Goal: Task Accomplishment & Management: Complete application form

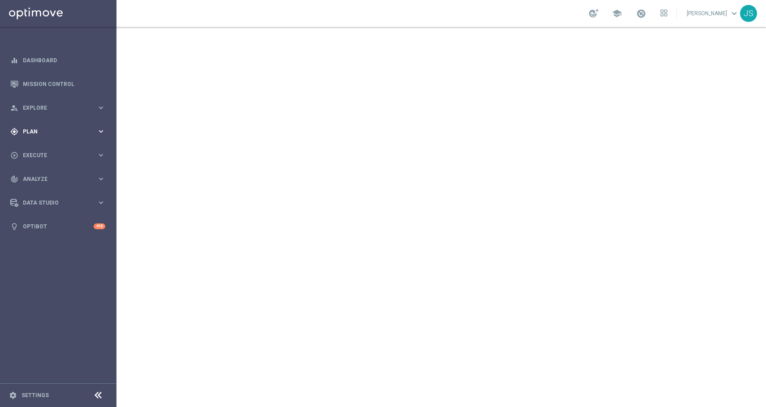
click at [79, 133] on span "Plan" at bounding box center [60, 131] width 74 height 5
click at [39, 175] on span "Templates" at bounding box center [56, 176] width 64 height 5
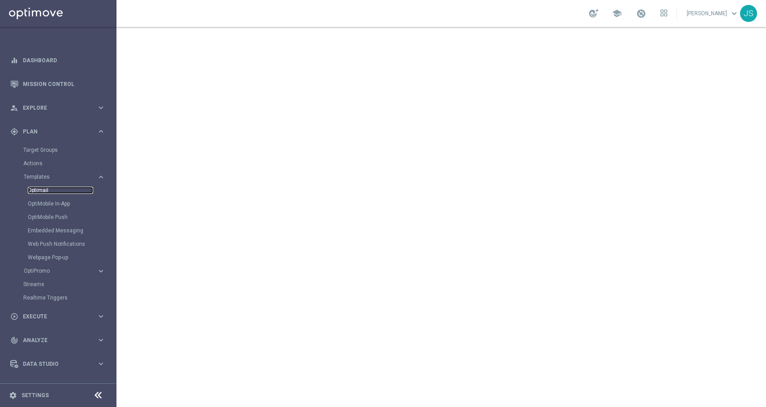
click at [39, 188] on link "Optimail" at bounding box center [60, 190] width 65 height 7
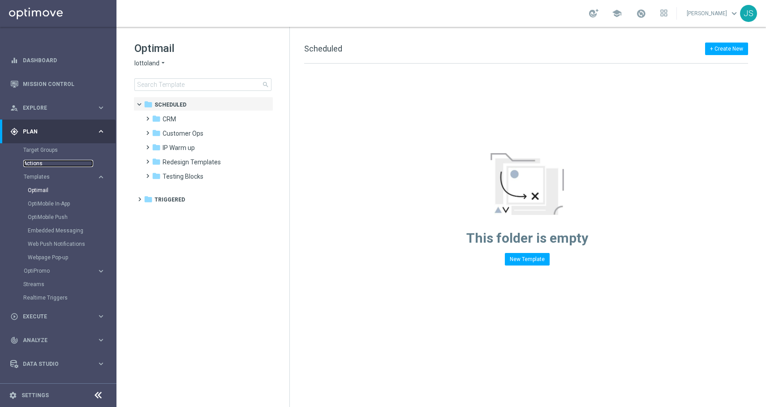
click at [40, 164] on link "Actions" at bounding box center [58, 163] width 70 height 7
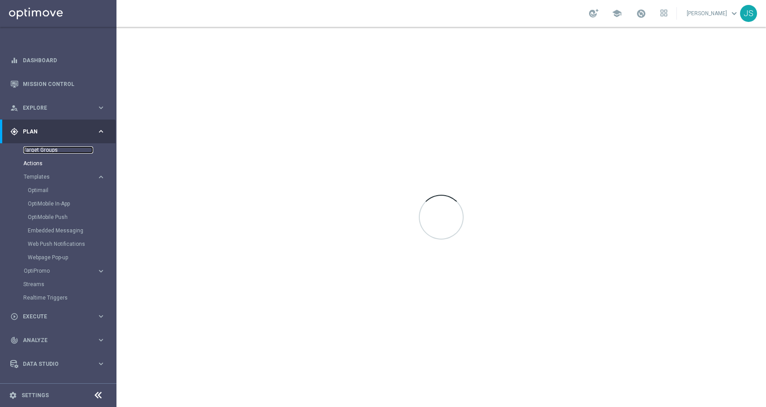
click at [44, 151] on link "Target Groups" at bounding box center [58, 149] width 70 height 7
click at [43, 193] on link "Optimail" at bounding box center [60, 190] width 65 height 7
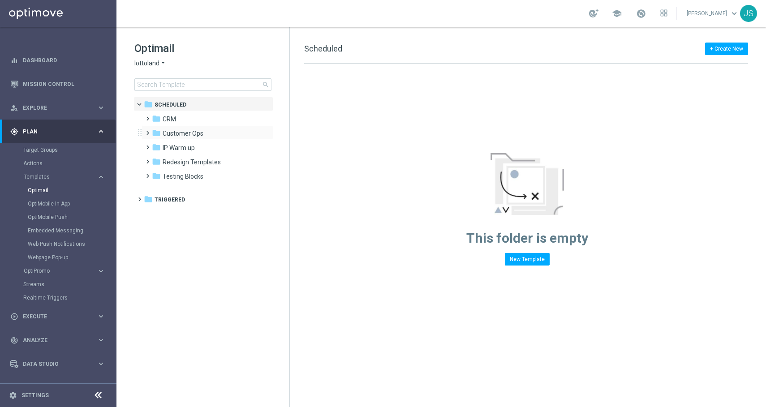
click at [205, 127] on div "folder Customer Ops more_vert" at bounding box center [207, 132] width 132 height 14
click at [205, 117] on div "folder CRM" at bounding box center [203, 119] width 103 height 10
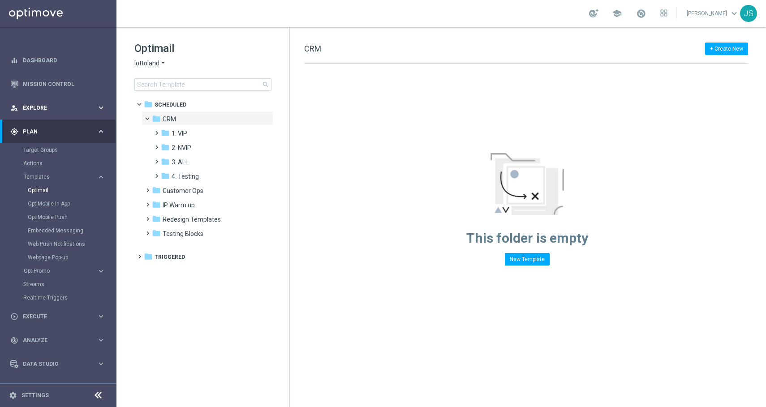
click at [70, 107] on span "Explore" at bounding box center [60, 107] width 74 height 5
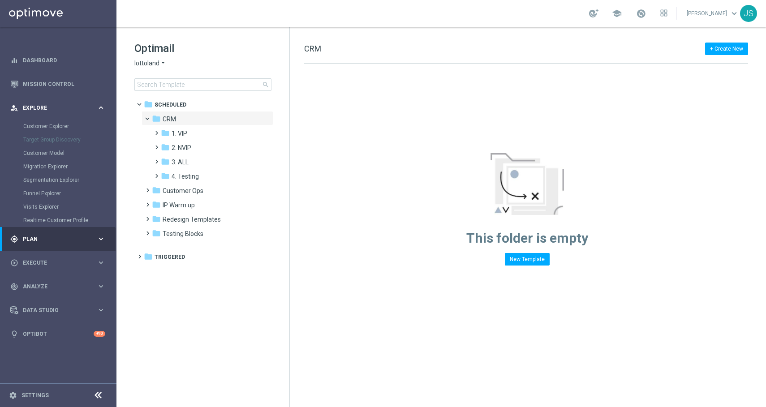
click at [70, 107] on span "Explore" at bounding box center [60, 107] width 74 height 5
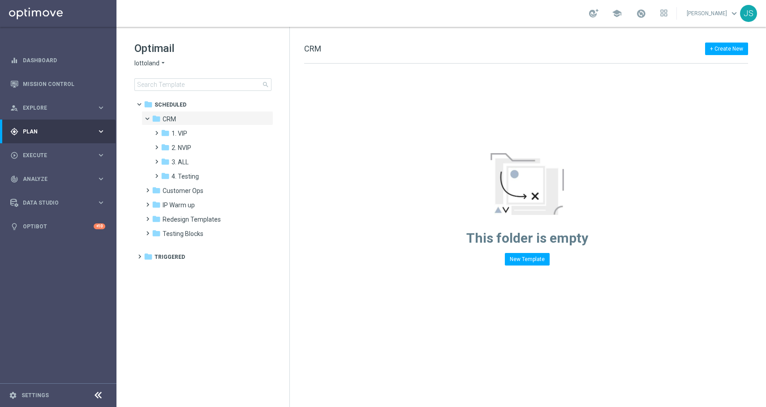
click at [54, 133] on span "Plan" at bounding box center [60, 131] width 74 height 5
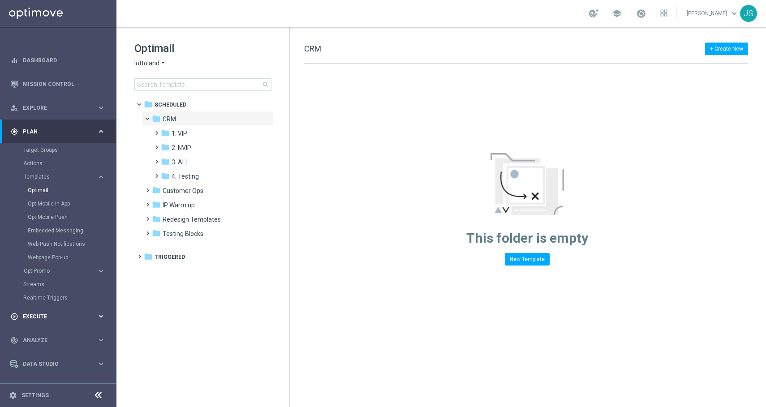
click at [26, 312] on div "play_circle_outline Execute" at bounding box center [53, 316] width 86 height 8
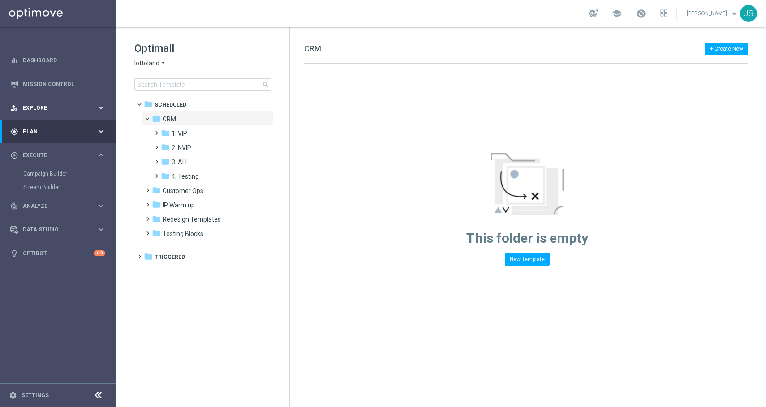
click at [63, 104] on div "person_search Explore" at bounding box center [53, 108] width 86 height 8
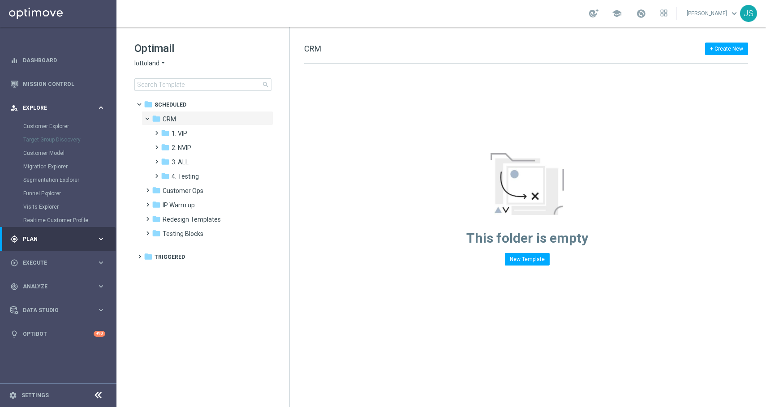
click at [48, 107] on span "Explore" at bounding box center [60, 107] width 74 height 5
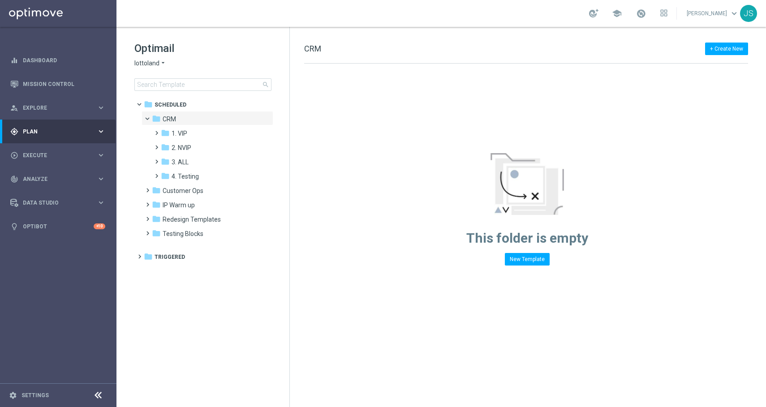
click at [42, 129] on span "Plan" at bounding box center [60, 131] width 74 height 5
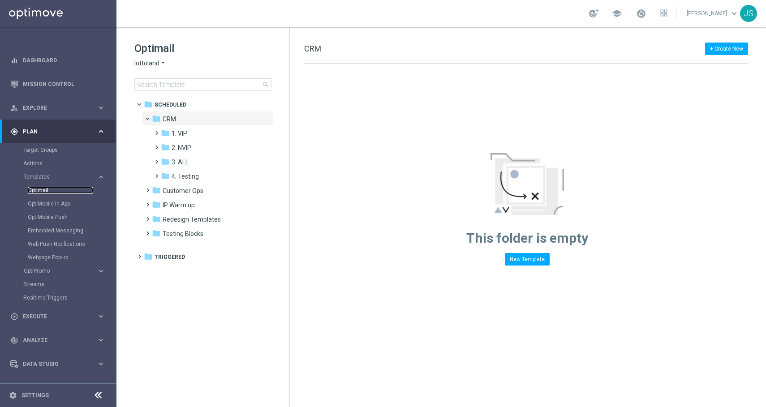
click at [35, 190] on link "Optimail" at bounding box center [60, 190] width 65 height 7
click at [92, 318] on span "Execute" at bounding box center [60, 316] width 74 height 5
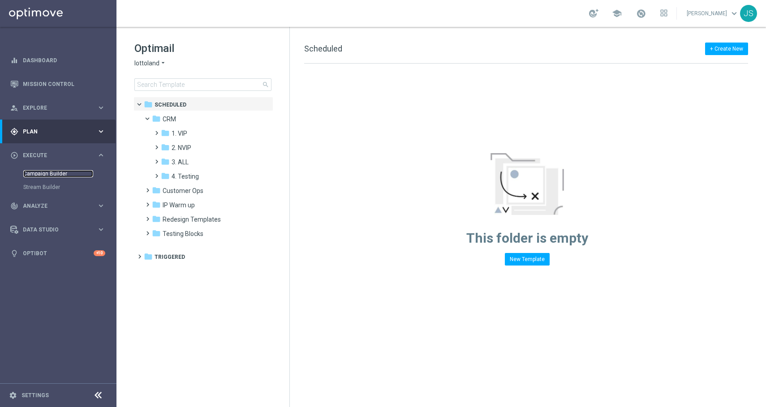
click at [55, 174] on link "Campaign Builder" at bounding box center [58, 173] width 70 height 7
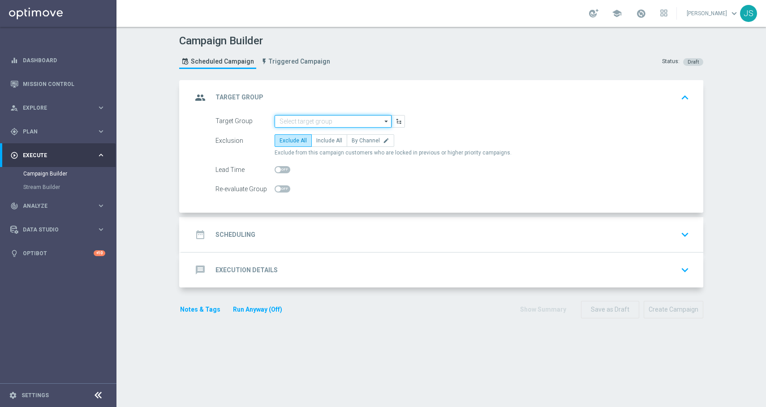
click at [355, 116] on input at bounding box center [332, 121] width 117 height 13
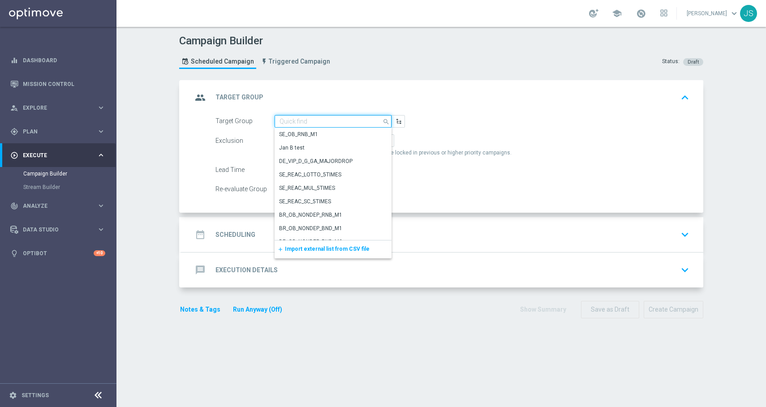
paste input "de_all_TGT_NVIP_EM_TAC_LT__ACTIVE_EJ"
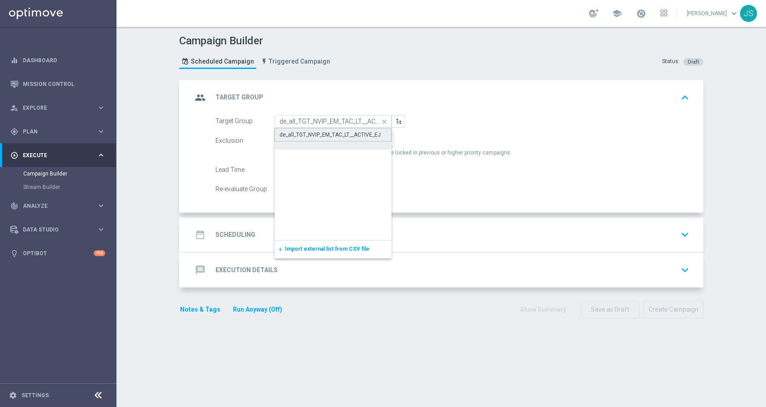
click at [352, 134] on div "de_all_TGT_NVIP_EM_TAC_LT__ACTIVE_EJ" at bounding box center [329, 135] width 101 height 8
type input "de_all_TGT_NVIP_EM_TAC_LT__ACTIVE_EJ"
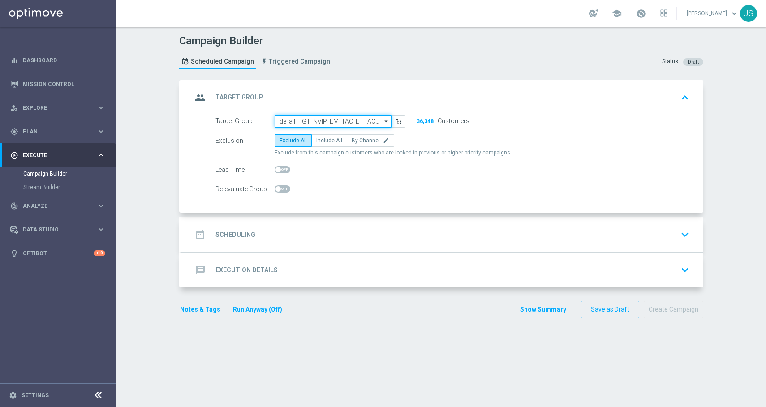
click at [291, 122] on input "de_all_TGT_NVIP_EM_TAC_LT__ACTIVE_EJ" at bounding box center [332, 121] width 117 height 13
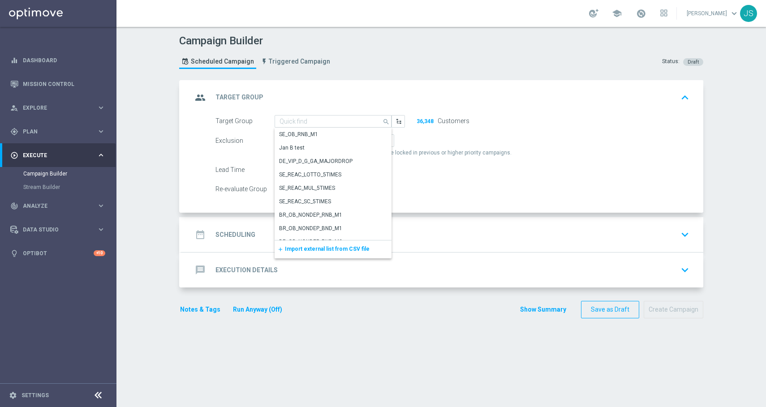
click at [327, 99] on div "group Target Group keyboard_arrow_up" at bounding box center [442, 97] width 500 height 17
type input "de_all_TGT_NVIP_EM_TAC_LT__ACTIVE_EJ"
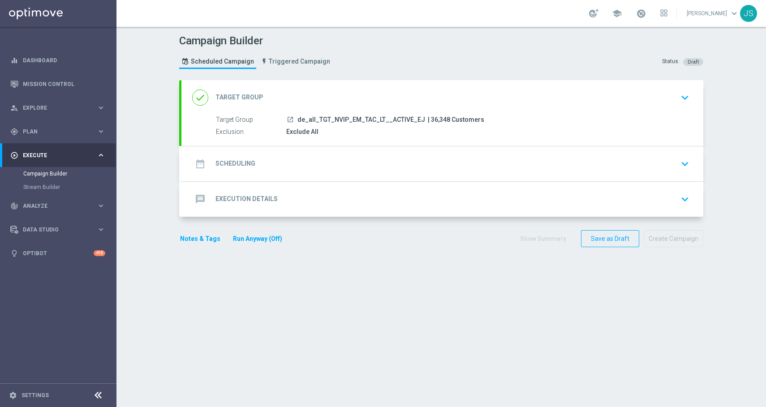
click at [376, 121] on span "de_all_TGT_NVIP_EM_TAC_LT__ACTIVE_EJ" at bounding box center [361, 120] width 128 height 8
click at [375, 121] on span "de_all_TGT_NVIP_EM_TAC_LT__ACTIVE_EJ" at bounding box center [361, 120] width 128 height 8
click at [74, 171] on link "Campaign Builder" at bounding box center [58, 173] width 70 height 7
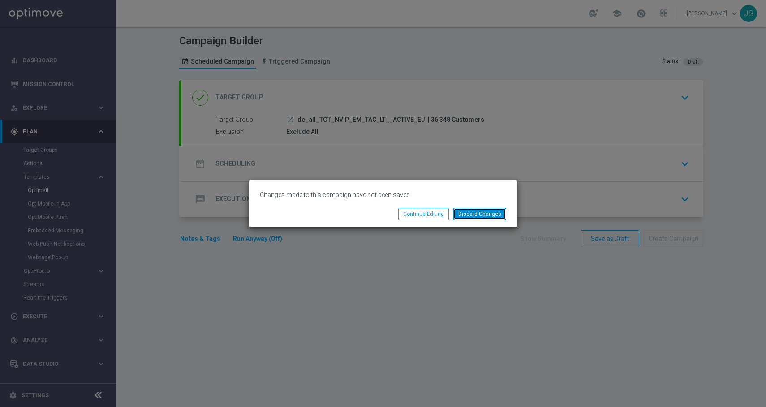
click at [468, 220] on button "Discard Changes" at bounding box center [479, 214] width 53 height 13
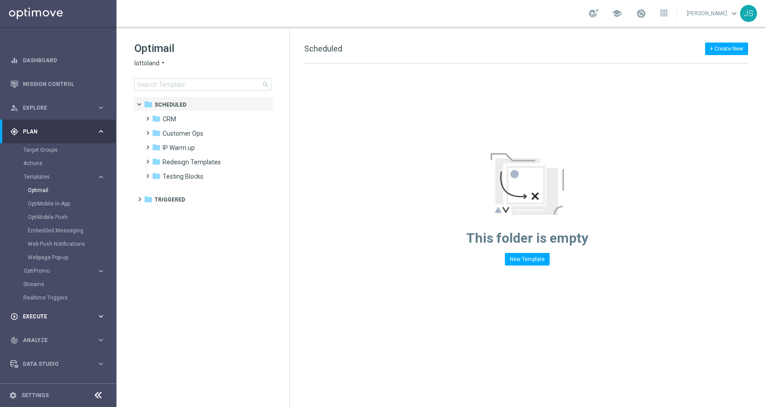
click at [26, 314] on span "Execute" at bounding box center [60, 316] width 74 height 5
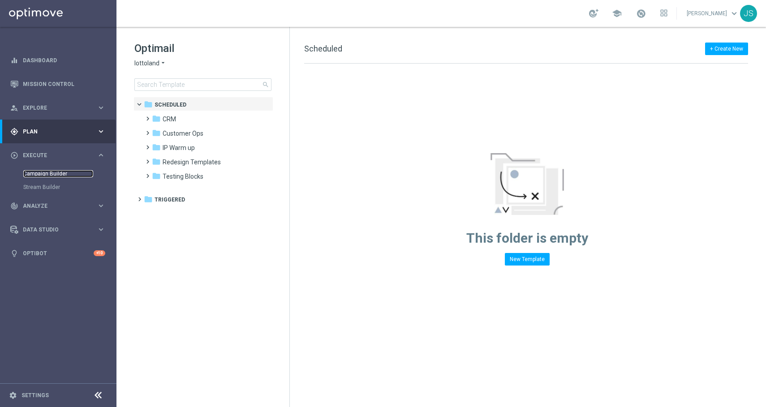
click at [64, 170] on link "Campaign Builder" at bounding box center [58, 173] width 70 height 7
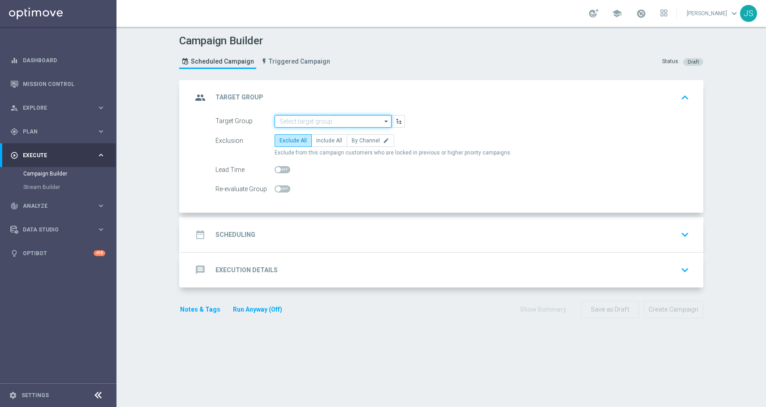
click at [313, 123] on input at bounding box center [332, 121] width 117 height 13
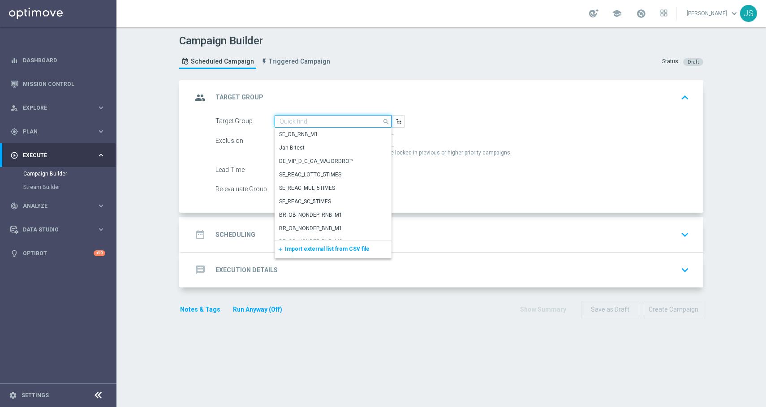
paste input "DEINT_GAMES_ACTIVE"
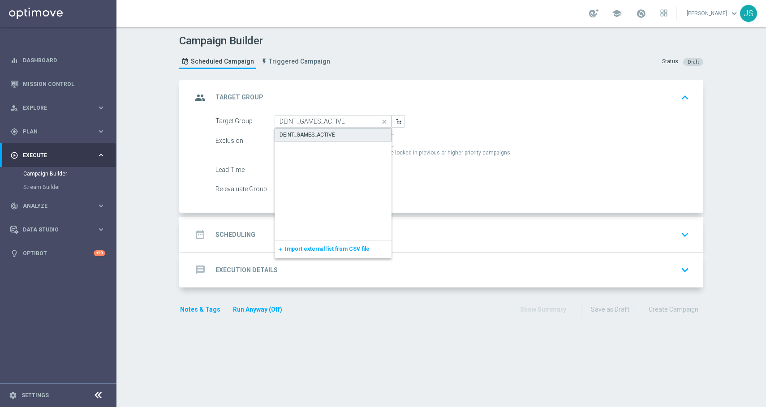
click at [312, 136] on div "DEINT_GAMES_ACTIVE" at bounding box center [307, 135] width 56 height 8
type input "DEINT_GAMES_ACTIVE"
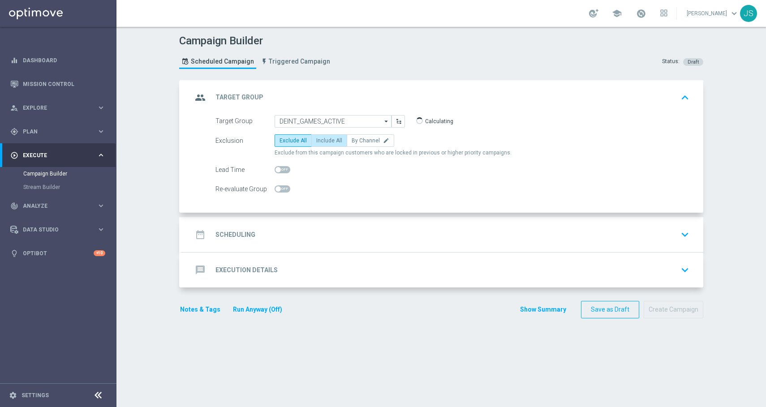
click at [326, 141] on span "Include All" at bounding box center [329, 140] width 26 height 6
click at [322, 141] on input "Include All" at bounding box center [319, 142] width 6 height 6
radio input "true"
click at [401, 237] on div "date_range Scheduling keyboard_arrow_down" at bounding box center [442, 234] width 500 height 17
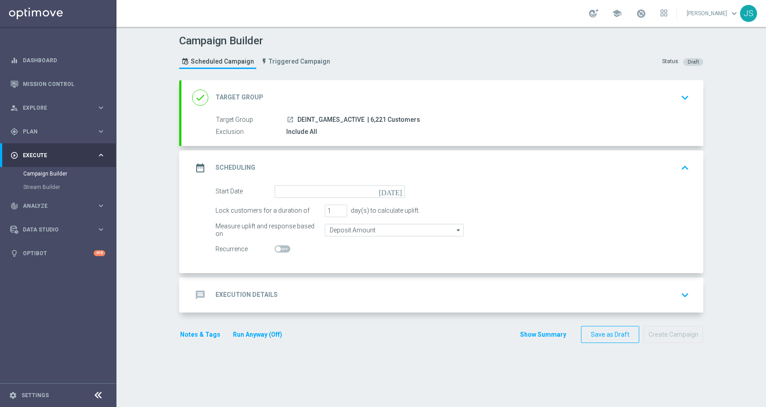
click at [389, 185] on div "date_range Scheduling keyboard_arrow_up" at bounding box center [442, 167] width 522 height 35
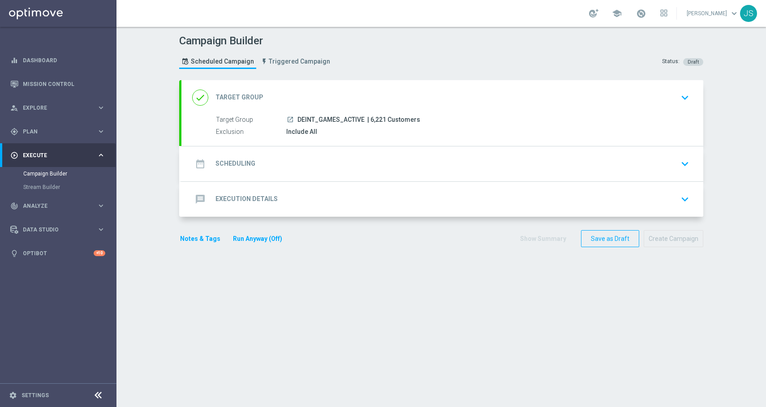
click at [359, 176] on div "date_range Scheduling keyboard_arrow_down" at bounding box center [442, 163] width 522 height 35
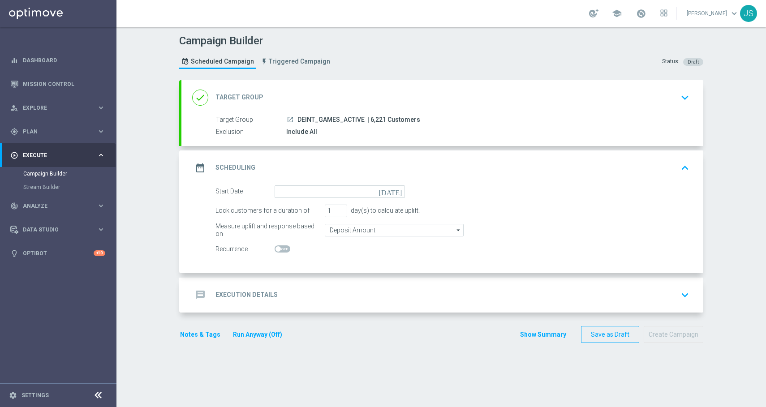
click at [394, 194] on icon "today" at bounding box center [392, 190] width 26 height 10
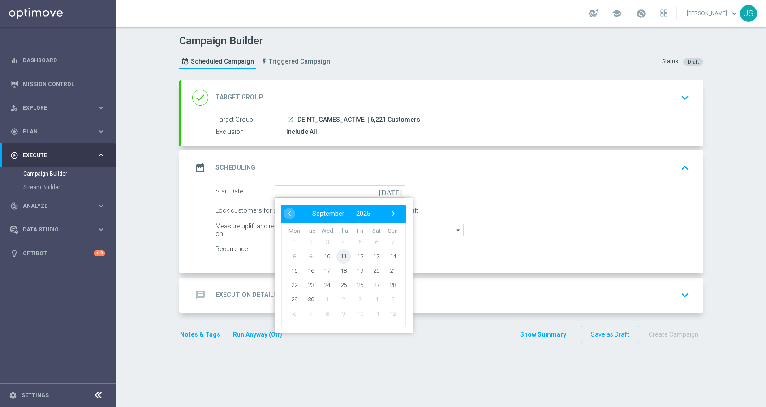
click at [336, 255] on span "11" at bounding box center [343, 256] width 14 height 14
type input "11 Sep 2025"
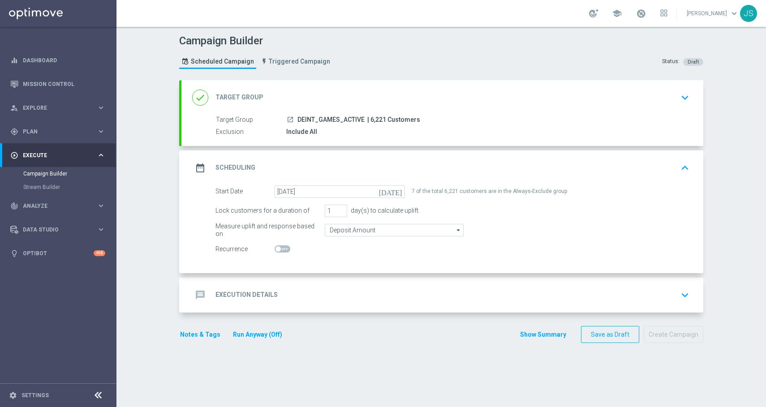
click at [257, 287] on div "message Execution Details" at bounding box center [235, 295] width 86 height 16
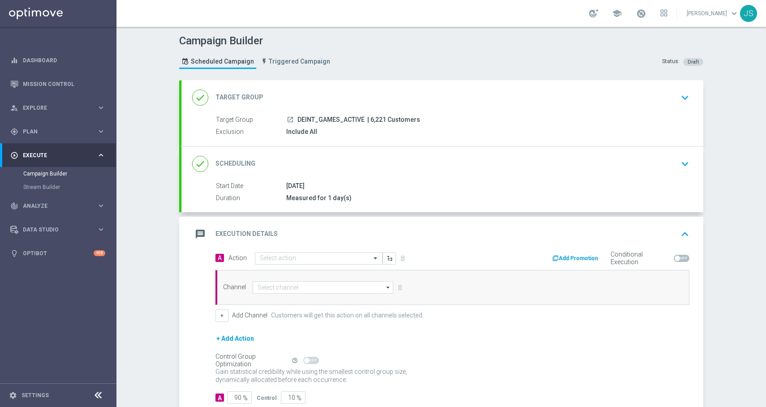
scroll to position [56, 0]
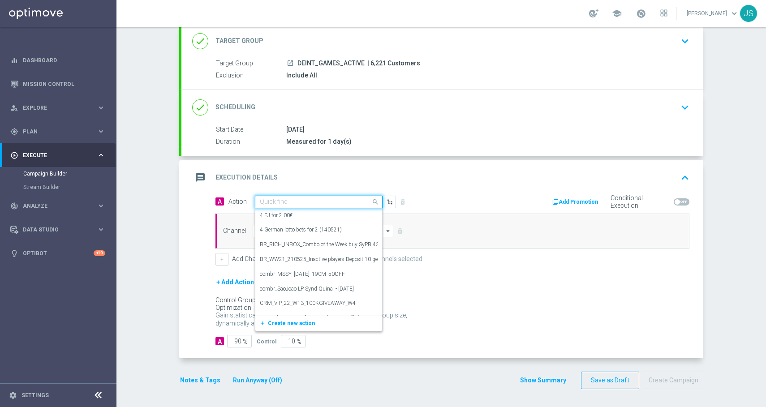
click at [308, 203] on input "text" at bounding box center [310, 202] width 100 height 8
click at [472, 183] on div "message Execution Details keyboard_arrow_up" at bounding box center [442, 177] width 500 height 17
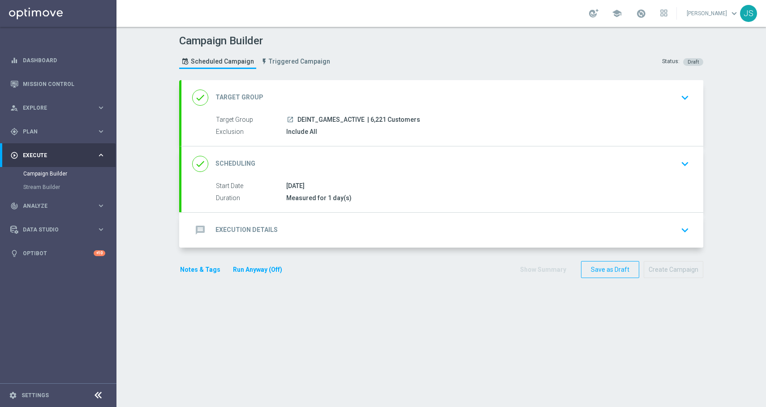
scroll to position [0, 0]
click at [303, 226] on div "message Execution Details keyboard_arrow_down" at bounding box center [442, 230] width 500 height 17
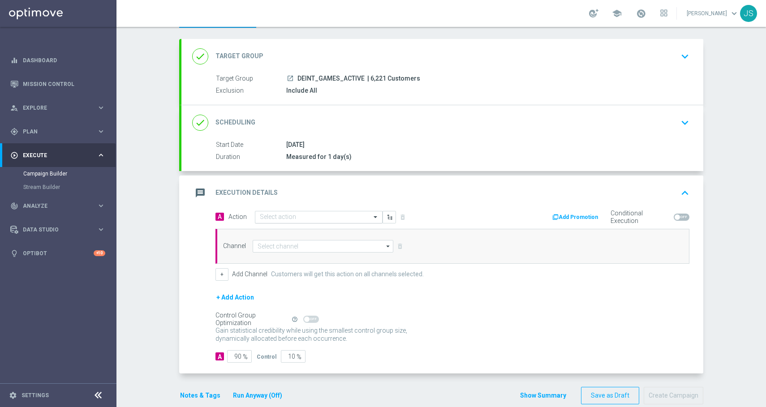
scroll to position [56, 0]
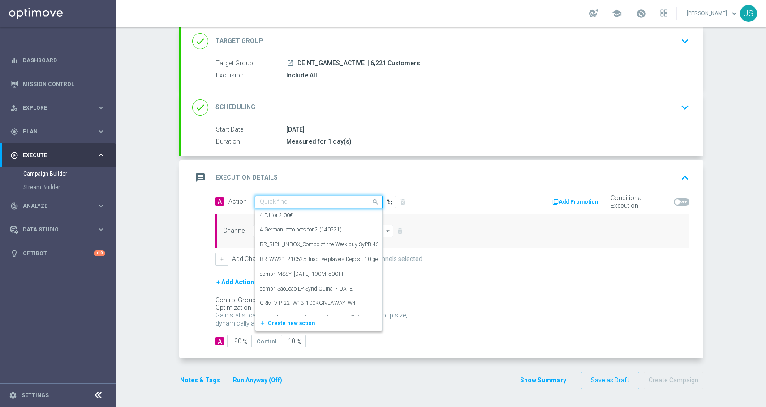
click at [319, 198] on input "text" at bounding box center [310, 202] width 100 height 8
paste input "Pragmatic 25% Bonus Back"
type input "Pragmatic 25% Bonus Back"
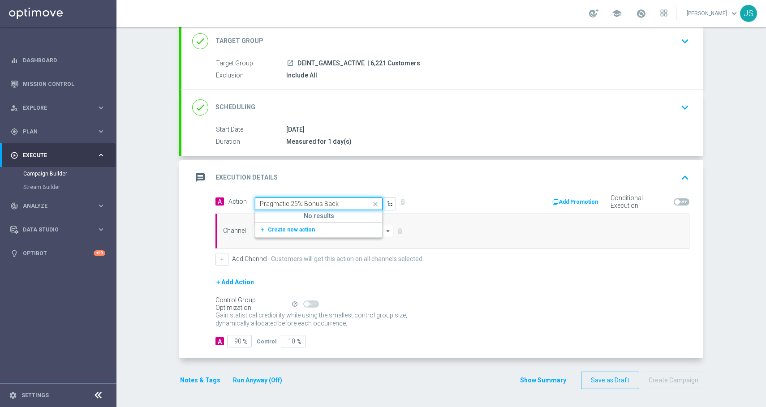
click at [319, 199] on div "Quick find Pragmatic 25% Bonus Back" at bounding box center [319, 203] width 128 height 13
click at [305, 204] on input "Pragmatic 25% Bonus Back" at bounding box center [310, 204] width 100 height 8
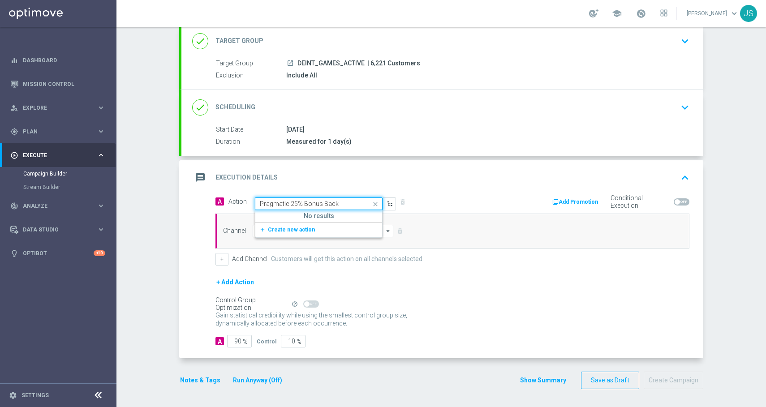
click at [319, 201] on input "Pragmatic 25% Bonus Back" at bounding box center [310, 204] width 100 height 8
click at [371, 201] on span at bounding box center [376, 202] width 11 height 8
paste input "Pragmatic 25% Bonus Back"
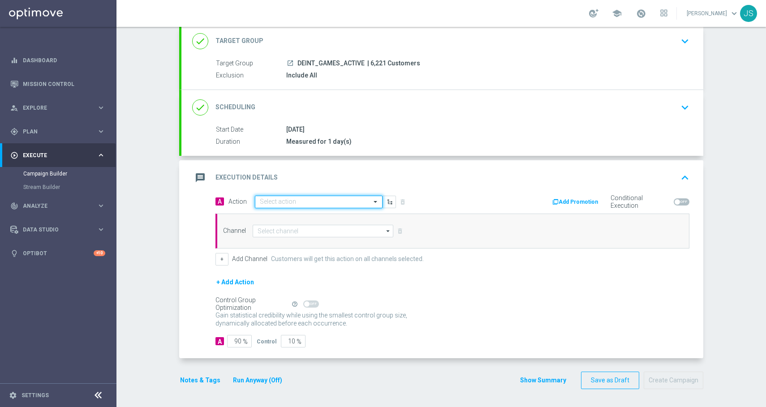
type input "Pragmatic 25% Bonus Back"
click at [292, 232] on span "Create new action" at bounding box center [291, 230] width 47 height 6
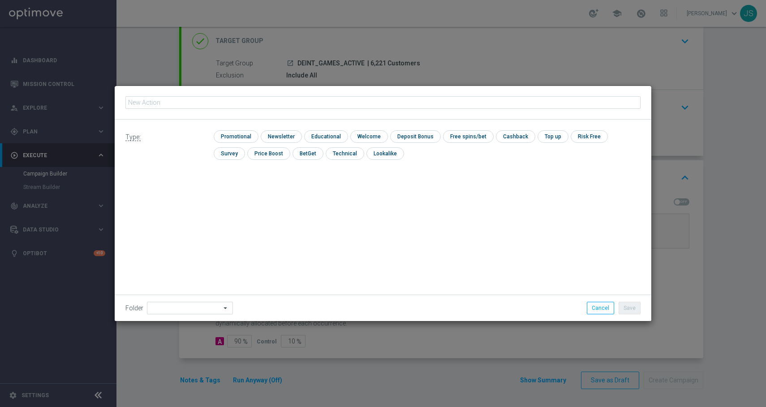
type input "Pragmatic 25% Bonus Back"
click at [245, 136] on input "checkbox" at bounding box center [235, 136] width 43 height 12
checkbox input "true"
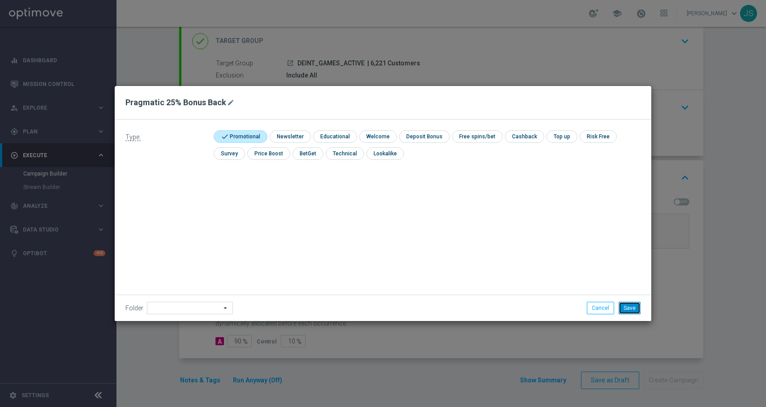
click at [625, 310] on button "Save" at bounding box center [629, 308] width 22 height 13
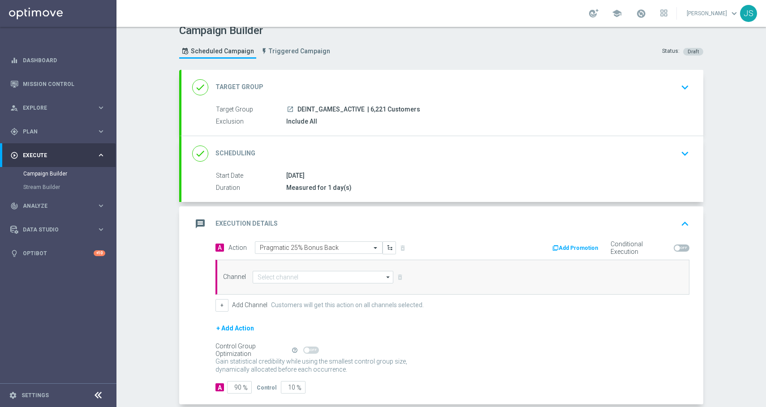
scroll to position [0, 0]
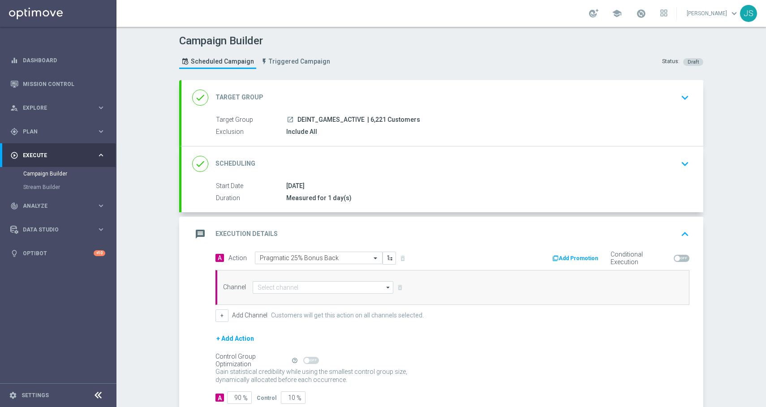
click at [504, 126] on div "Target Group launch DEINT_GAMES_ACTIVE | 6,221 Customers Exclusion Include All" at bounding box center [442, 126] width 522 height 22
click at [563, 130] on div "Include All" at bounding box center [485, 131] width 399 height 9
click at [681, 100] on icon "keyboard_arrow_down" at bounding box center [684, 97] width 13 height 13
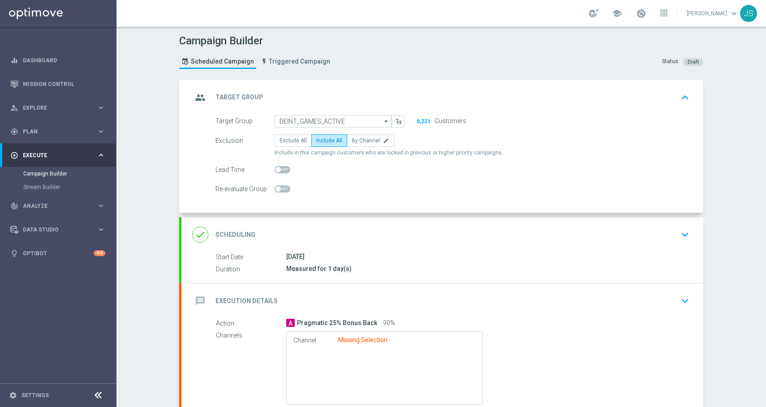
scroll to position [78, 0]
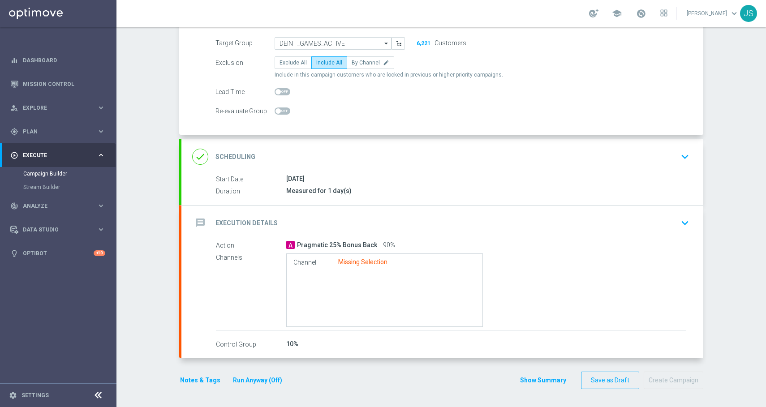
click at [680, 224] on icon "keyboard_arrow_down" at bounding box center [684, 222] width 13 height 13
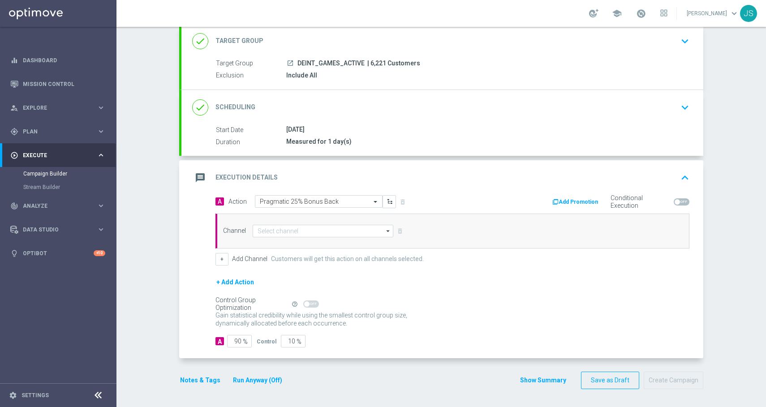
scroll to position [56, 0]
click at [323, 227] on input at bounding box center [322, 231] width 141 height 13
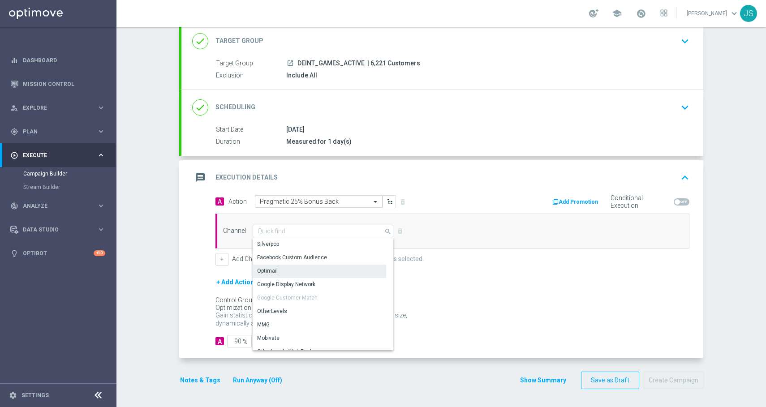
click at [304, 267] on div "Optimail" at bounding box center [318, 271] width 133 height 13
type input "Optimail"
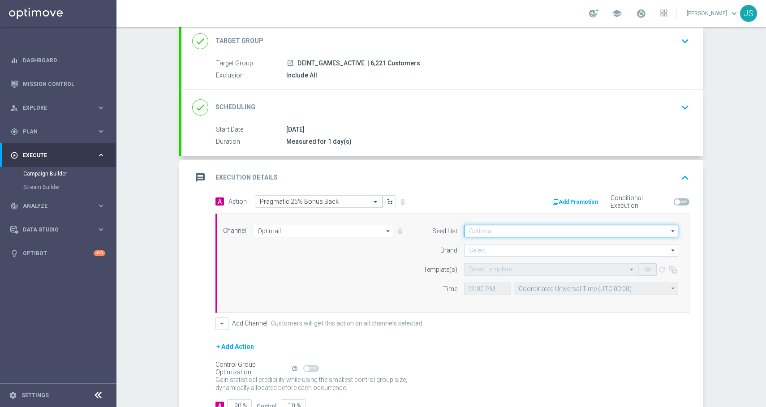
click at [527, 226] on input at bounding box center [571, 231] width 214 height 13
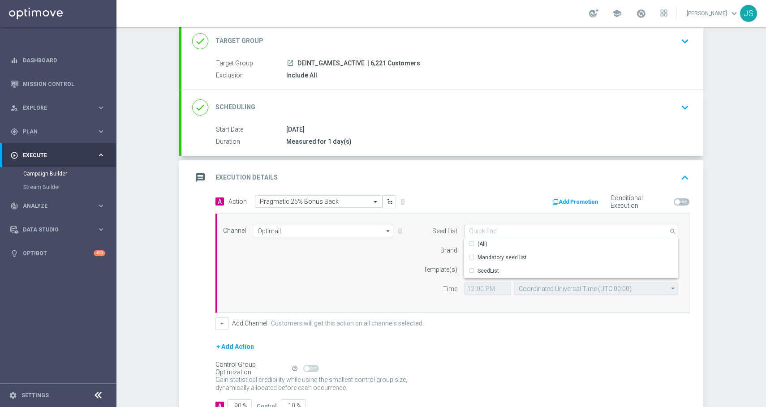
click at [432, 248] on div "Brand" at bounding box center [434, 250] width 46 height 13
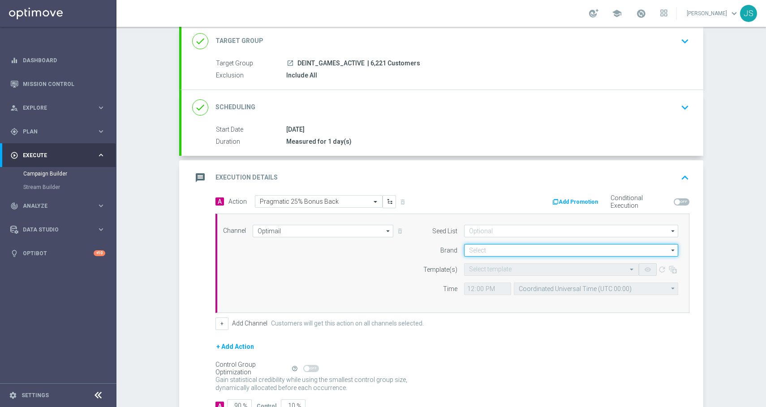
click at [636, 250] on input at bounding box center [571, 250] width 214 height 13
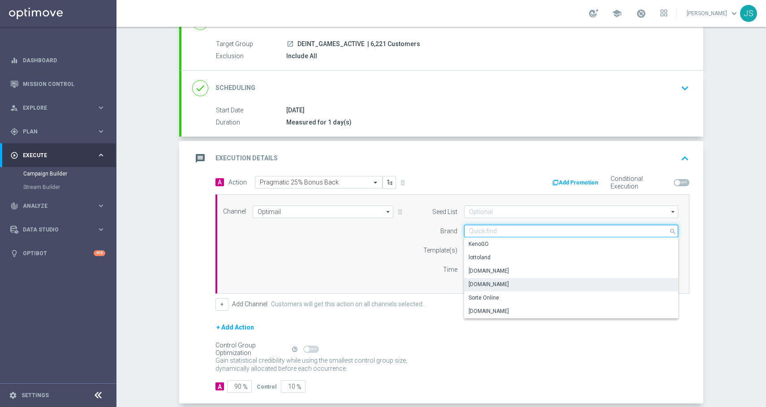
scroll to position [78, 0]
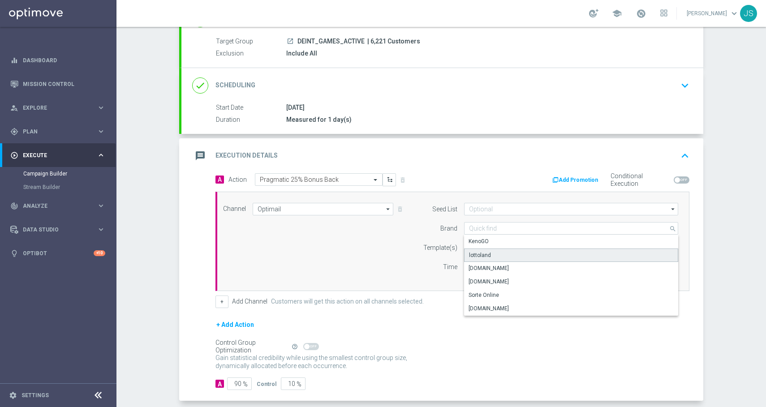
click at [526, 257] on div "lottoland" at bounding box center [571, 254] width 214 height 13
type input "lottoland"
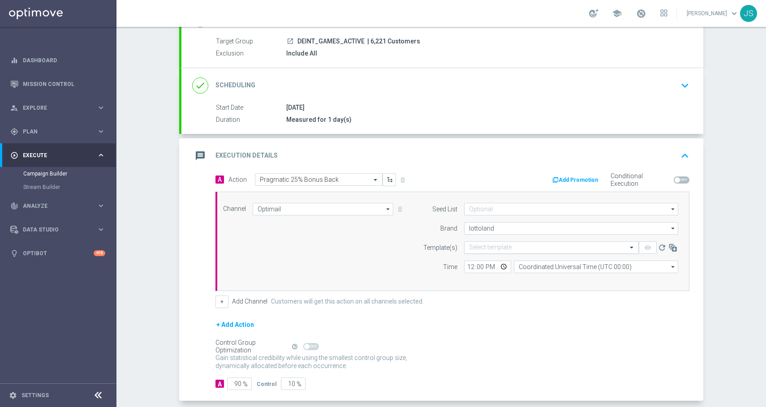
click at [525, 250] on input "text" at bounding box center [542, 248] width 147 height 8
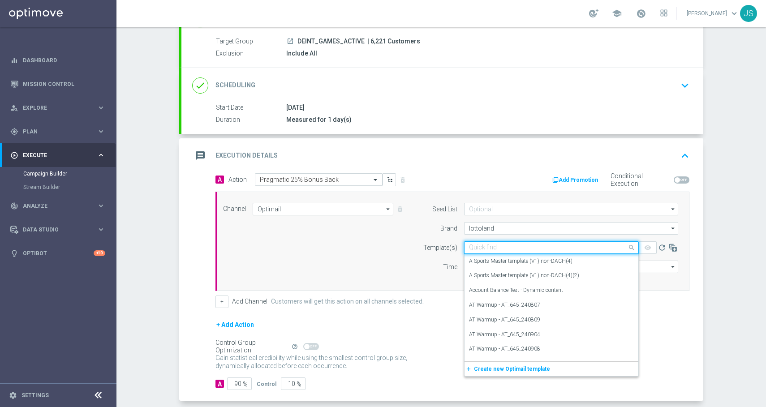
scroll to position [79, 0]
click at [508, 248] on input "text" at bounding box center [542, 247] width 147 height 8
paste input "DE_ALL_EMT_NVIP_EM_TAC_GM__BONUS_BACK_250911"
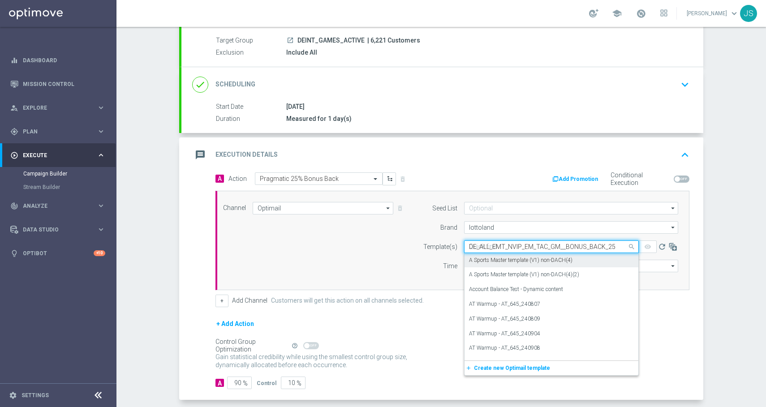
scroll to position [0, 12]
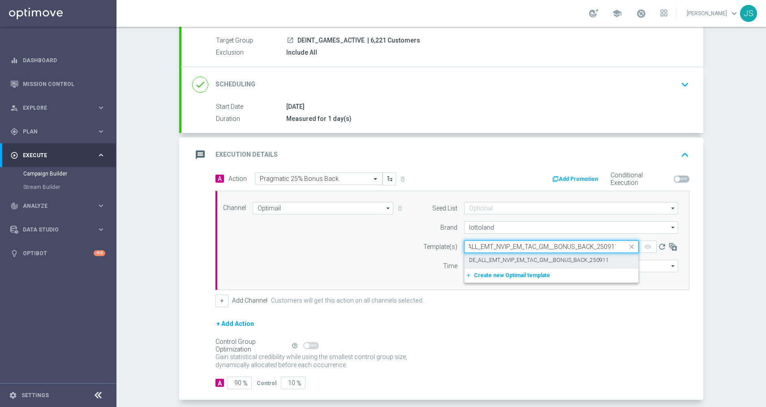
click at [489, 259] on label "DE_ALL_EMT_NVIP_EM_TAC_GM__BONUS_BACK_250911" at bounding box center [539, 261] width 140 height 8
type input "DE_ALL_EMT_NVIP_EM_TAC_GM__BONUS_BACK_250911"
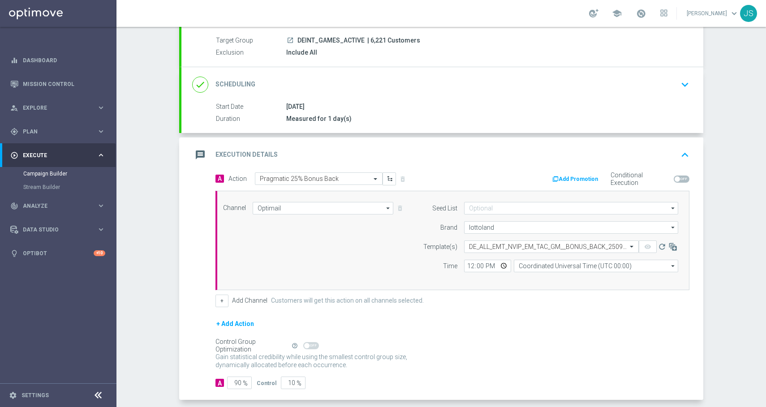
scroll to position [0, 0]
click at [502, 265] on input "12:00" at bounding box center [487, 266] width 47 height 13
type input "17:00"
click at [567, 275] on div "Seed List arrow_drop_down Drag here to set row groups Drag here to set column l…" at bounding box center [547, 240] width 273 height 77
click at [567, 268] on input "Coordinated Universal Time (UTC 00:00)" at bounding box center [595, 266] width 164 height 13
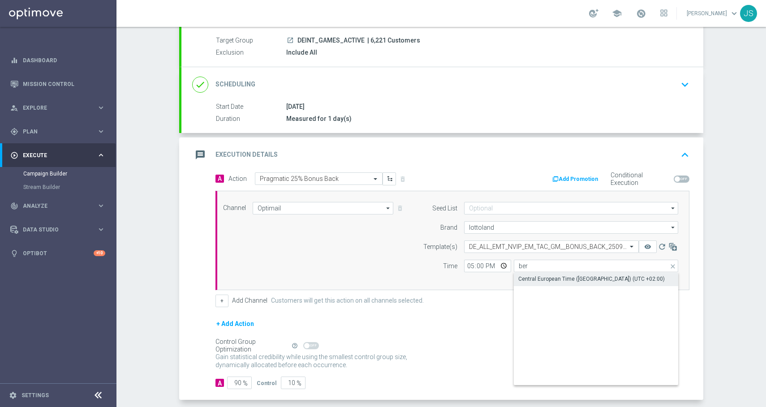
click at [569, 282] on div "Central European Time (Berlin) (UTC +02:00)" at bounding box center [595, 279] width 164 height 13
type input "Central European Time (Berlin) (UTC +02:00)"
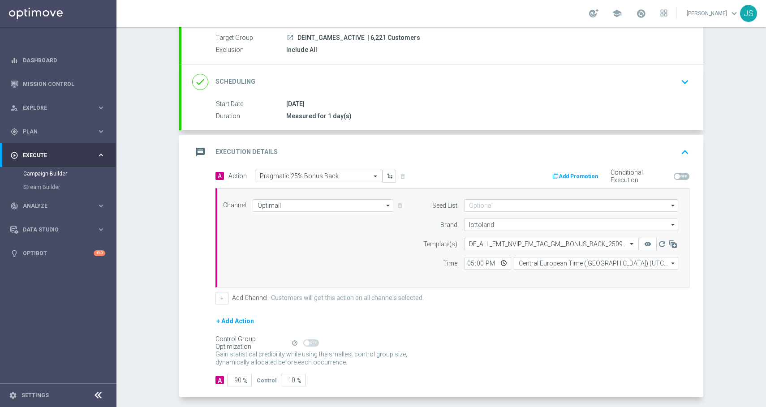
scroll to position [121, 0]
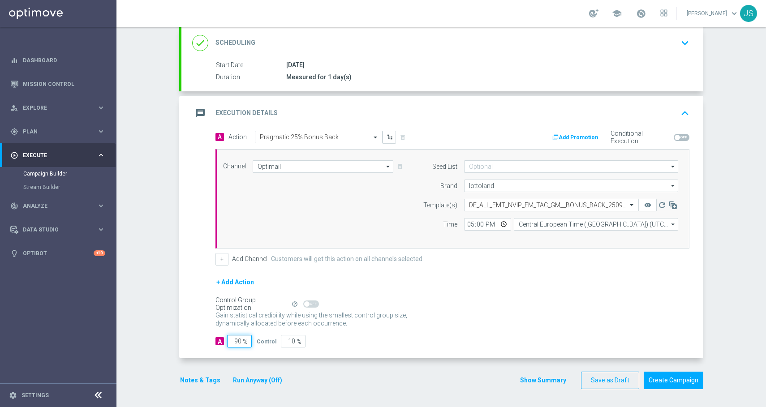
click at [238, 339] on input "90" at bounding box center [239, 341] width 25 height 13
type input "9"
type input "91"
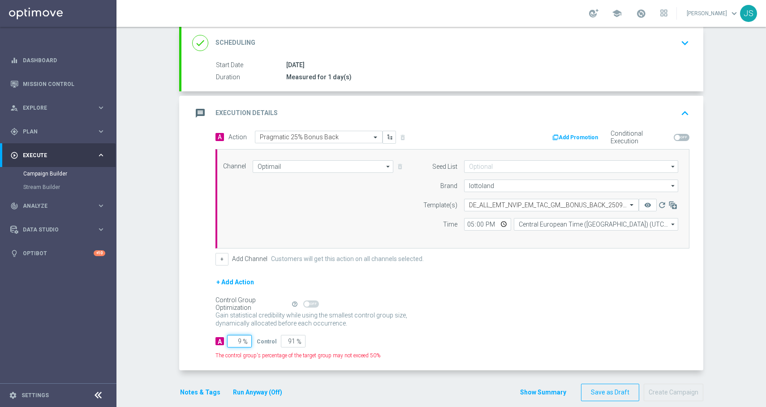
type input "98"
type input "2"
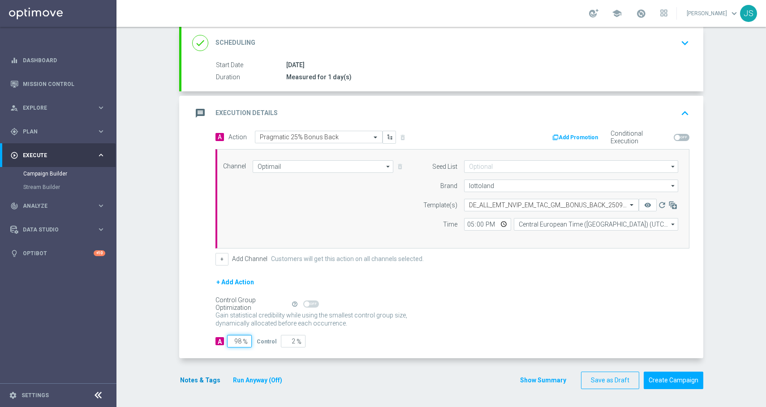
type input "98"
click at [188, 381] on button "Notes & Tags" at bounding box center [200, 380] width 42 height 11
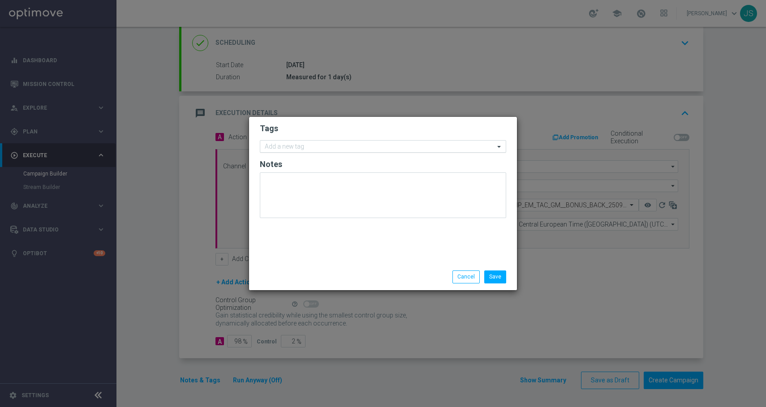
click at [301, 150] on input "text" at bounding box center [380, 147] width 230 height 8
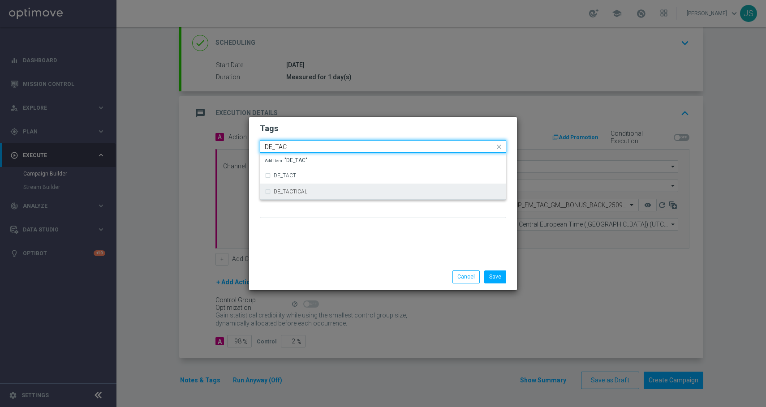
click at [268, 192] on div "DE_TACTICAL" at bounding box center [383, 191] width 236 height 14
type input "DE_TAC"
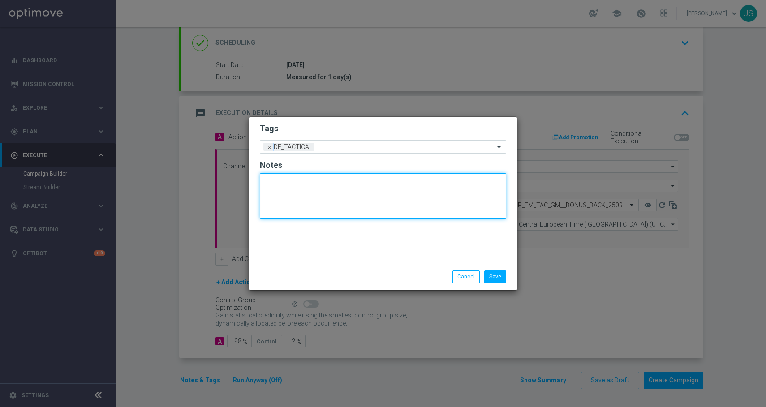
click at [280, 218] on textarea at bounding box center [383, 196] width 246 height 46
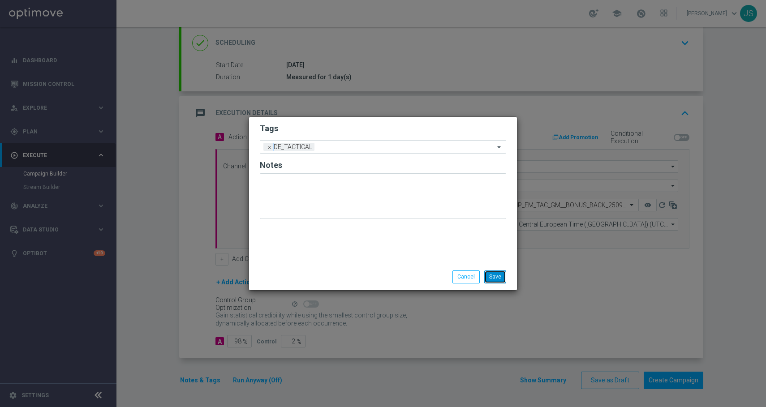
click at [501, 280] on button "Save" at bounding box center [495, 276] width 22 height 13
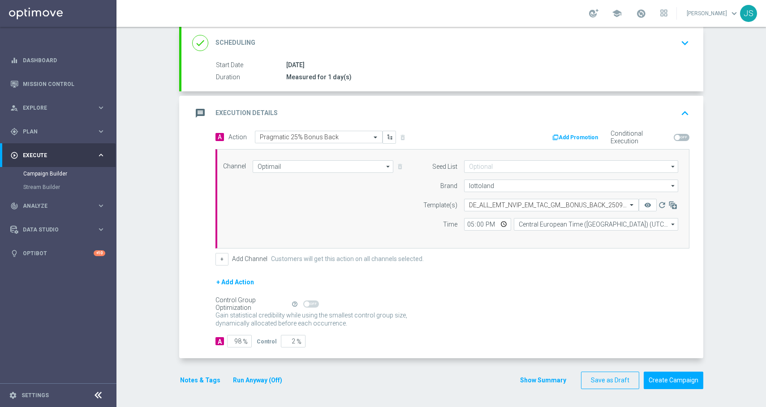
scroll to position [0, 0]
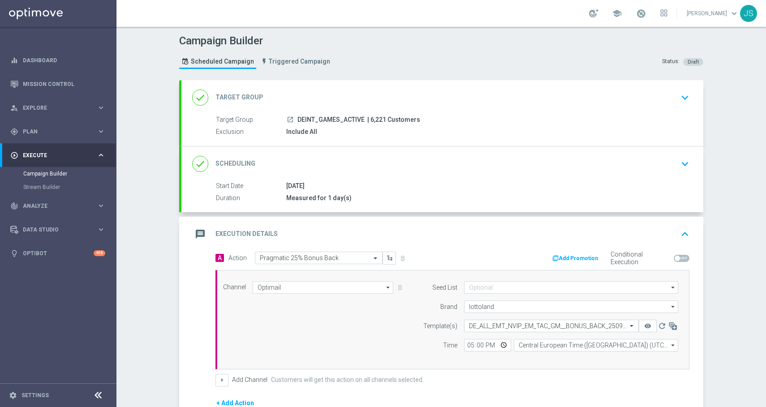
click at [681, 101] on icon "keyboard_arrow_down" at bounding box center [684, 97] width 13 height 13
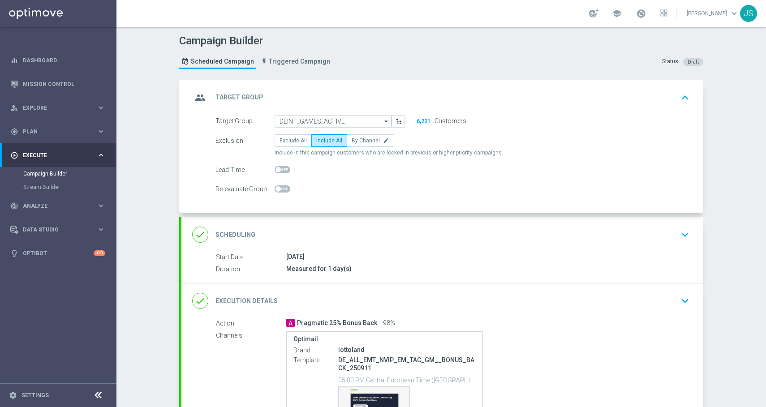
click at [425, 123] on button "6,221" at bounding box center [423, 121] width 15 height 7
drag, startPoint x: 428, startPoint y: 119, endPoint x: 413, endPoint y: 103, distance: 22.2
click at [413, 103] on div "group Target Group keyboard_arrow_up Target Group launch DEINT_GAMES_ACTIVE | 6…" at bounding box center [442, 146] width 522 height 133
click at [458, 121] on label "Customers" at bounding box center [450, 121] width 32 height 8
click at [684, 98] on icon "keyboard_arrow_up" at bounding box center [684, 97] width 13 height 13
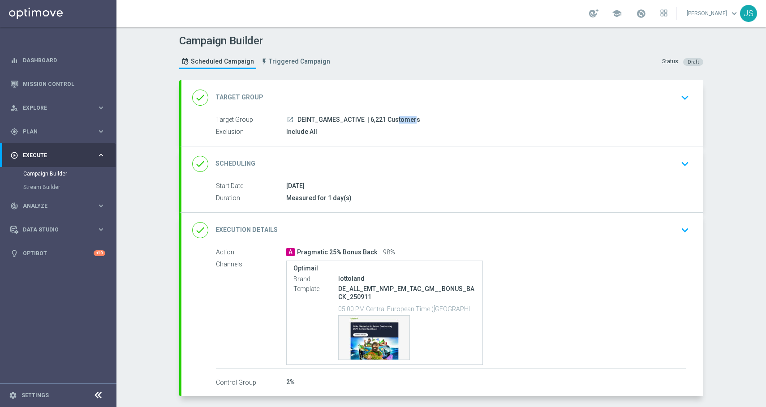
drag, startPoint x: 381, startPoint y: 118, endPoint x: 366, endPoint y: 119, distance: 15.2
click at [367, 119] on span "| 6,221 Customers" at bounding box center [393, 120] width 53 height 8
copy span "6,221"
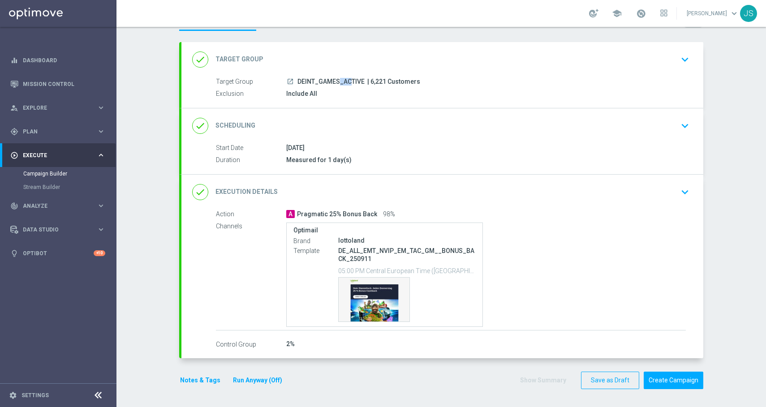
drag, startPoint x: 301, startPoint y: 81, endPoint x: 310, endPoint y: 81, distance: 9.4
click at [310, 81] on span "DEINT_GAMES_ACTIVE" at bounding box center [330, 82] width 67 height 8
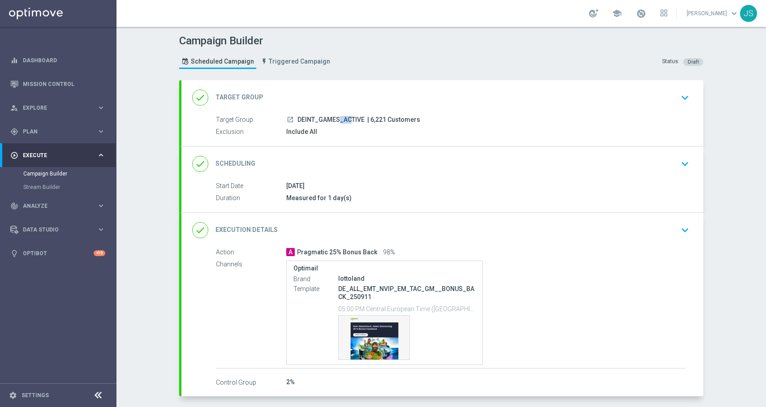
click at [681, 100] on icon "keyboard_arrow_down" at bounding box center [684, 97] width 13 height 13
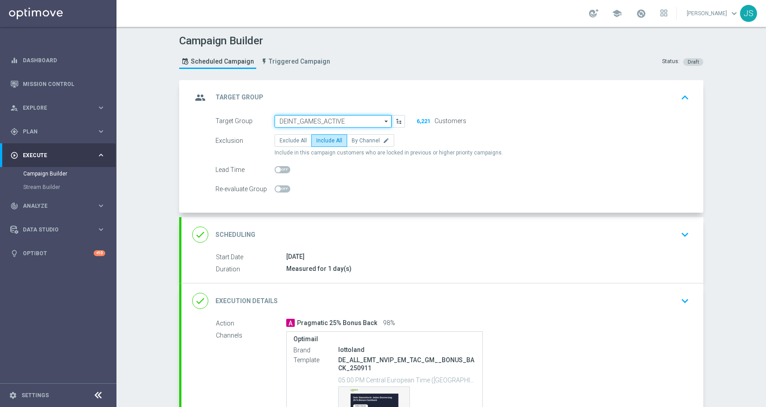
click at [376, 120] on input "DEINT_GAMES_ACTIVE" at bounding box center [332, 121] width 117 height 13
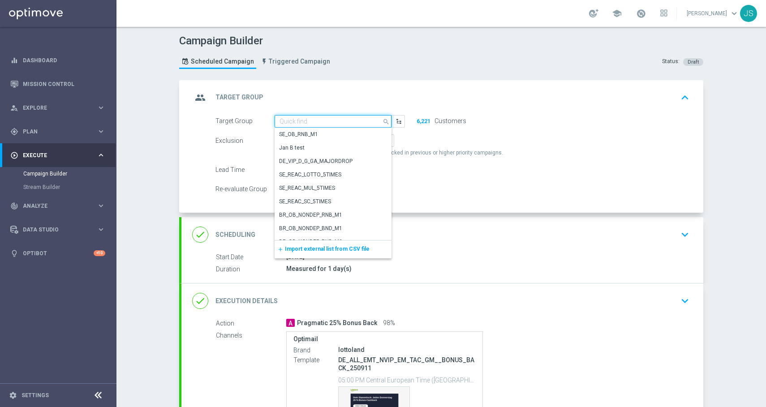
paste input "DEALL_GAMES_ACTIVE"
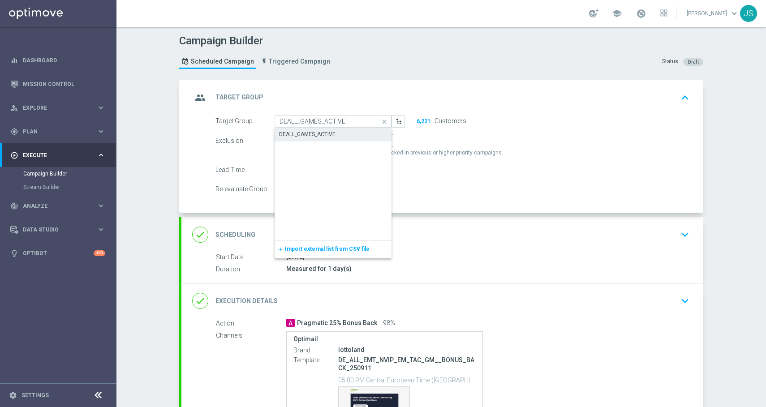
click at [342, 133] on div "DEALL_GAMES_ACTIVE" at bounding box center [332, 134] width 117 height 13
type input "DEALL_GAMES_ACTIVE"
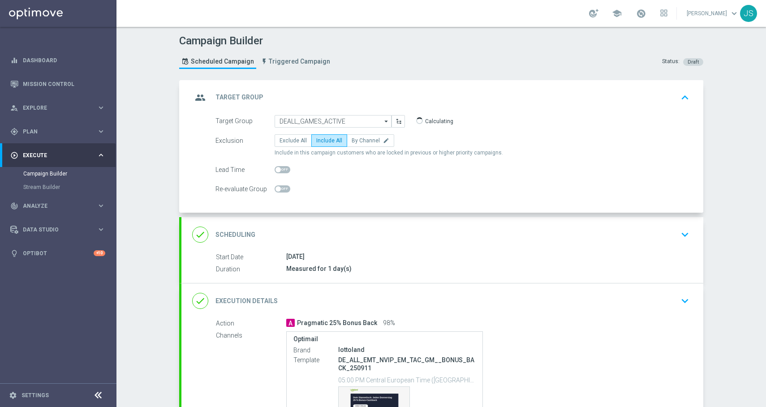
click at [684, 231] on icon "keyboard_arrow_down" at bounding box center [684, 234] width 13 height 13
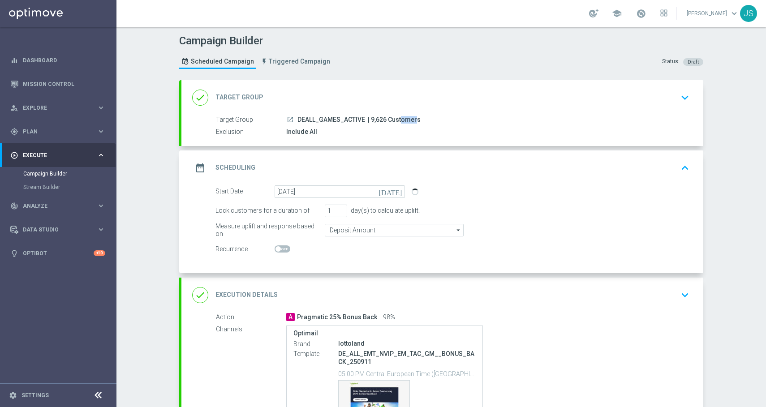
drag, startPoint x: 382, startPoint y: 120, endPoint x: 370, endPoint y: 124, distance: 12.5
click at [370, 123] on span "| 9,626 Customers" at bounding box center [394, 120] width 53 height 8
click at [372, 112] on div "done Target Group keyboard_arrow_down" at bounding box center [442, 97] width 522 height 35
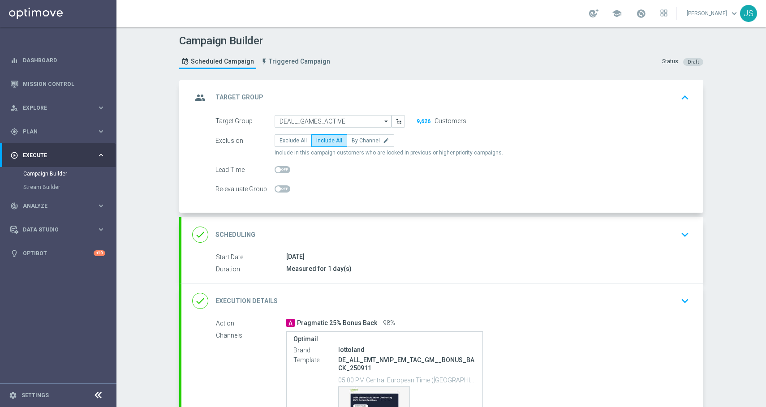
click at [678, 100] on icon "keyboard_arrow_up" at bounding box center [684, 97] width 13 height 13
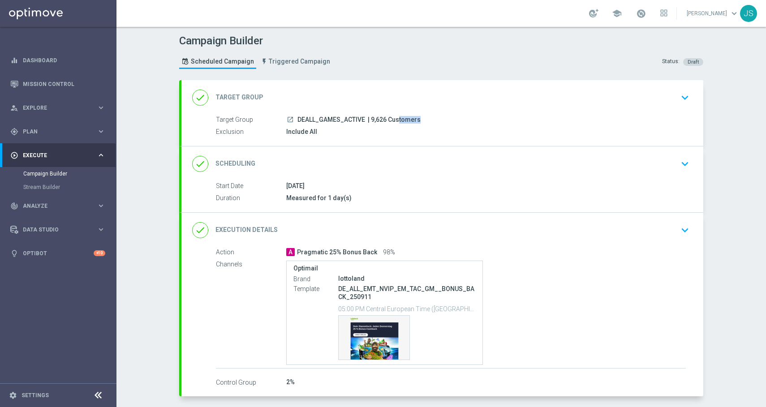
drag, startPoint x: 384, startPoint y: 121, endPoint x: 367, endPoint y: 120, distance: 17.0
click at [368, 120] on span "| 9,626 Customers" at bounding box center [394, 120] width 53 height 8
copy span "9,626"
click at [686, 172] on div "done Scheduling keyboard_arrow_down" at bounding box center [442, 163] width 522 height 35
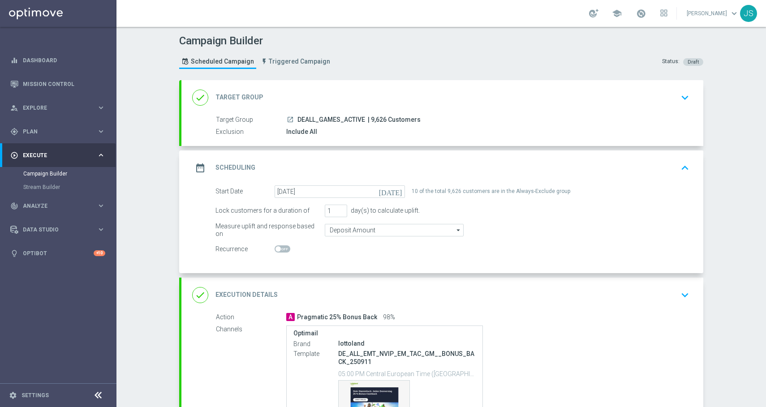
click at [681, 166] on icon "keyboard_arrow_up" at bounding box center [684, 167] width 13 height 13
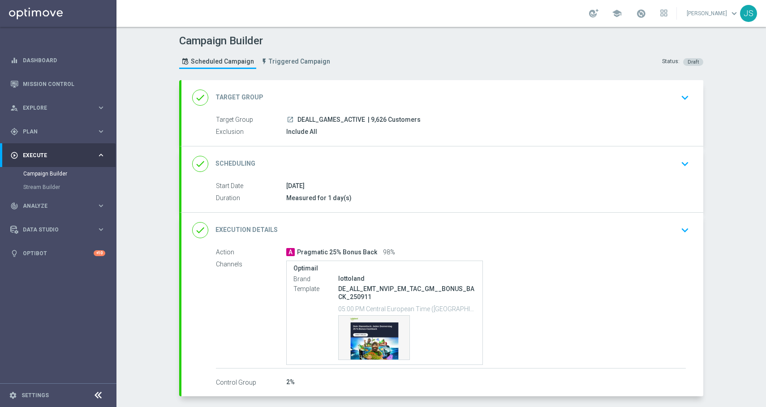
click at [688, 225] on icon "keyboard_arrow_down" at bounding box center [684, 229] width 13 height 13
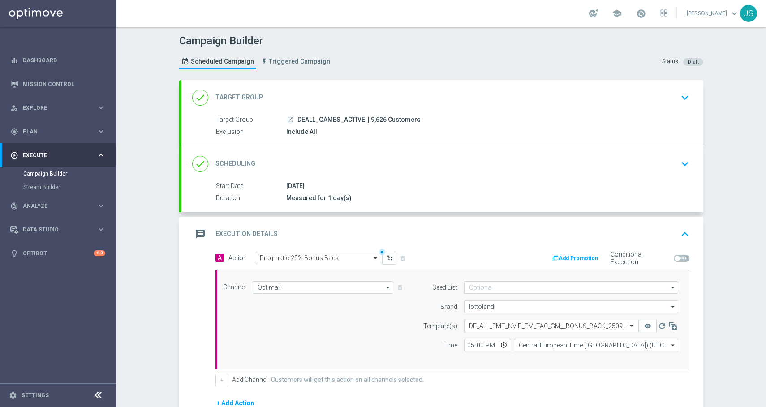
click at [683, 161] on icon "keyboard_arrow_down" at bounding box center [684, 163] width 13 height 13
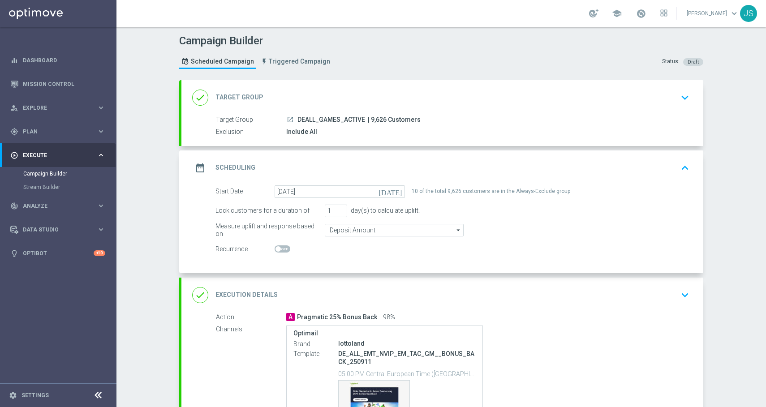
click at [683, 161] on icon "keyboard_arrow_up" at bounding box center [684, 167] width 13 height 13
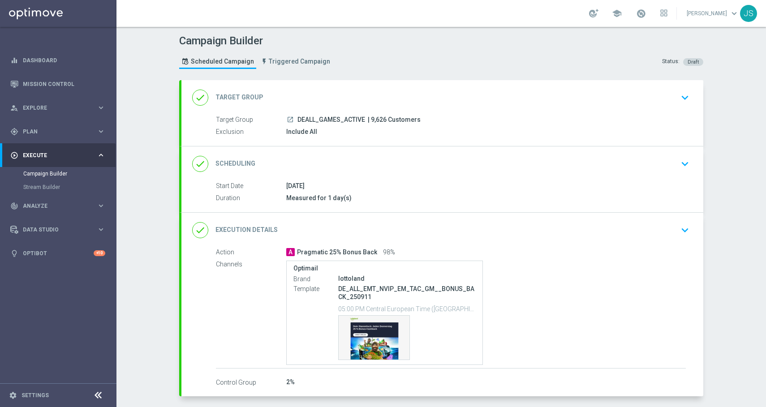
scroll to position [38, 0]
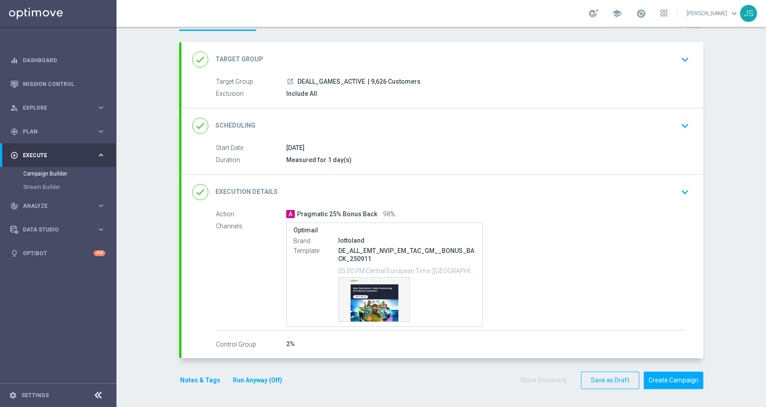
click at [684, 193] on icon "keyboard_arrow_down" at bounding box center [684, 191] width 13 height 13
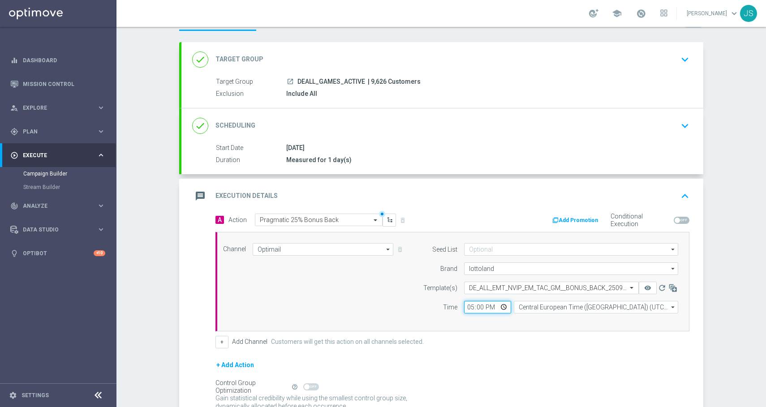
click at [499, 307] on input "17:00" at bounding box center [487, 307] width 47 height 13
click at [497, 308] on input "17:00" at bounding box center [487, 307] width 47 height 13
type input "06:00"
click at [454, 347] on div "+ Add Channel Customers will get this action on all channels selected." at bounding box center [452, 342] width 474 height 13
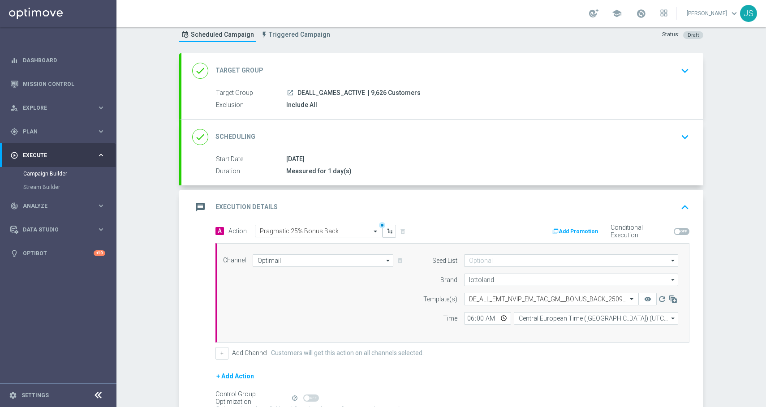
scroll to position [0, 0]
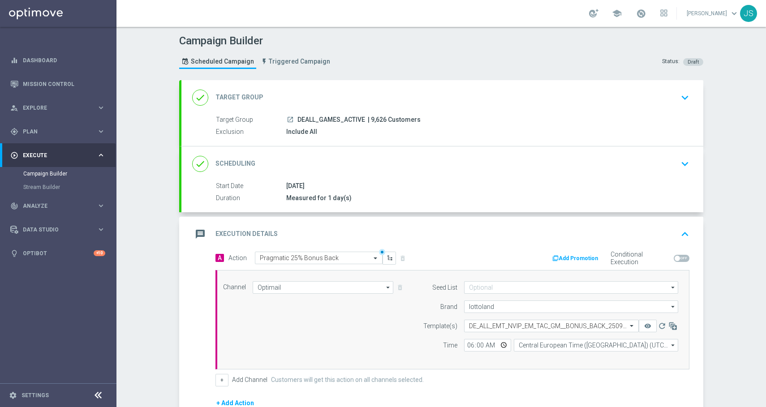
click at [678, 96] on icon "keyboard_arrow_down" at bounding box center [684, 97] width 13 height 13
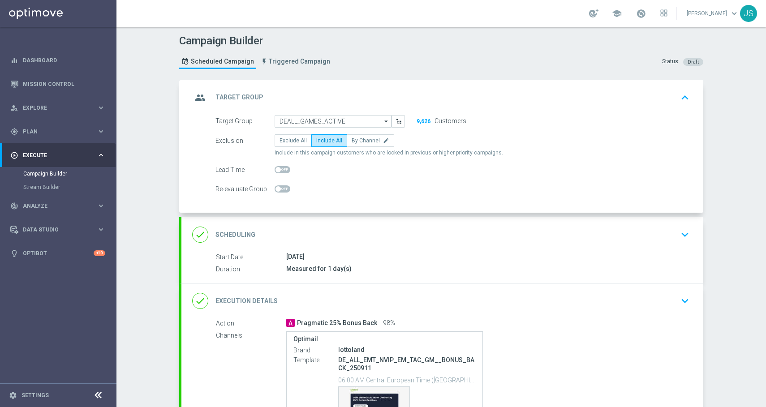
click at [281, 168] on span at bounding box center [282, 169] width 16 height 7
click at [281, 168] on input "checkbox" at bounding box center [282, 169] width 16 height 7
checkbox input "true"
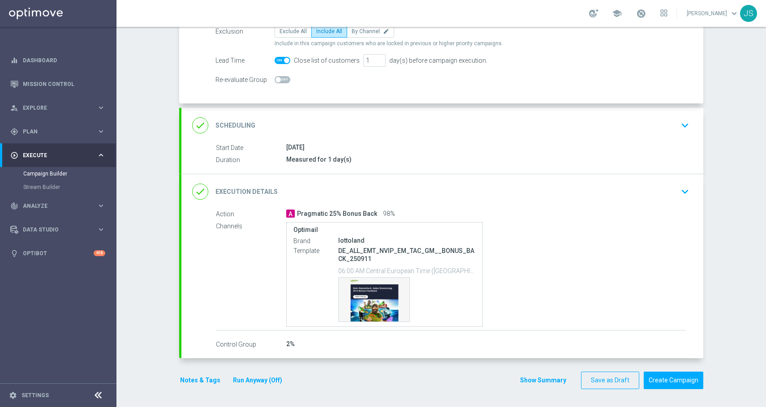
click at [191, 380] on button "Notes & Tags" at bounding box center [200, 380] width 42 height 11
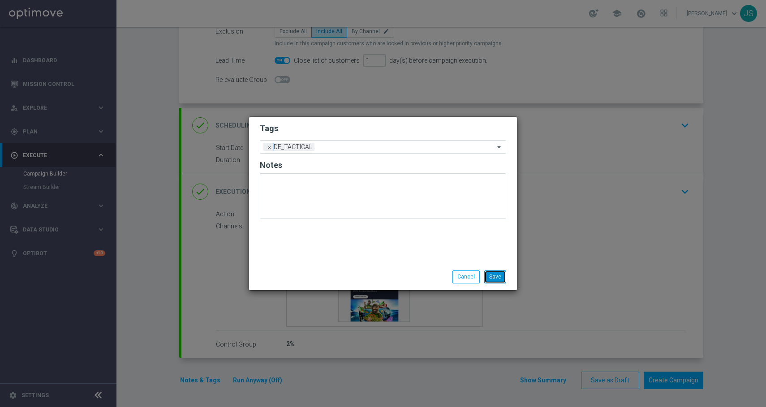
click at [500, 276] on button "Save" at bounding box center [495, 276] width 22 height 13
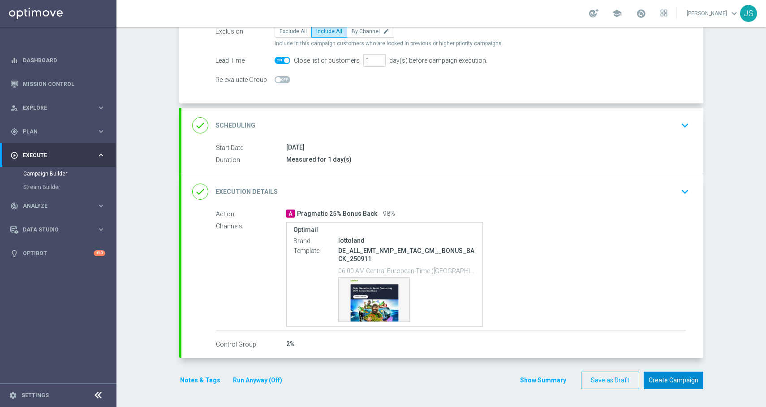
click at [664, 380] on button "Create Campaign" at bounding box center [673, 380] width 60 height 17
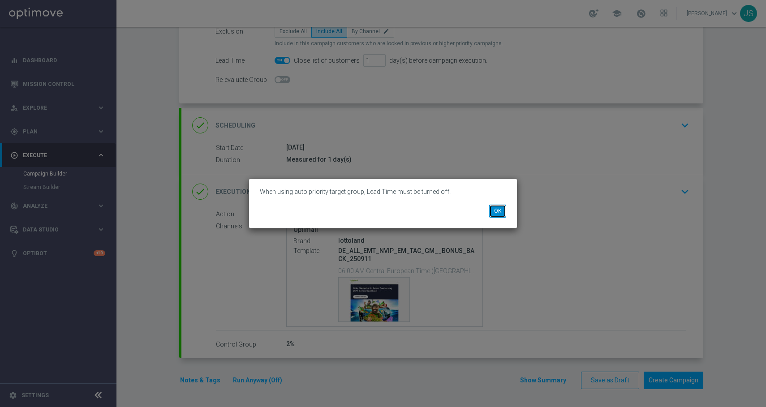
click at [495, 206] on button "OK" at bounding box center [497, 211] width 17 height 13
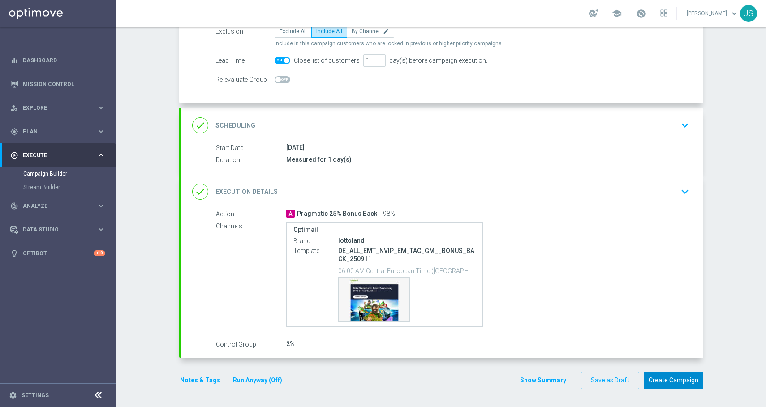
click at [655, 383] on button "Create Campaign" at bounding box center [673, 380] width 60 height 17
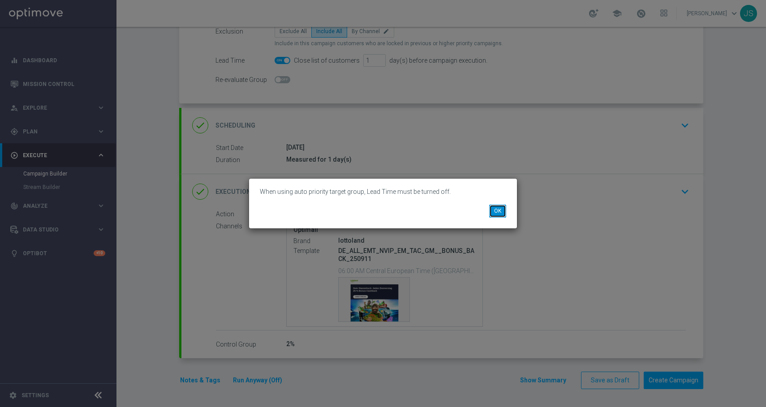
click at [501, 208] on button "OK" at bounding box center [497, 211] width 17 height 13
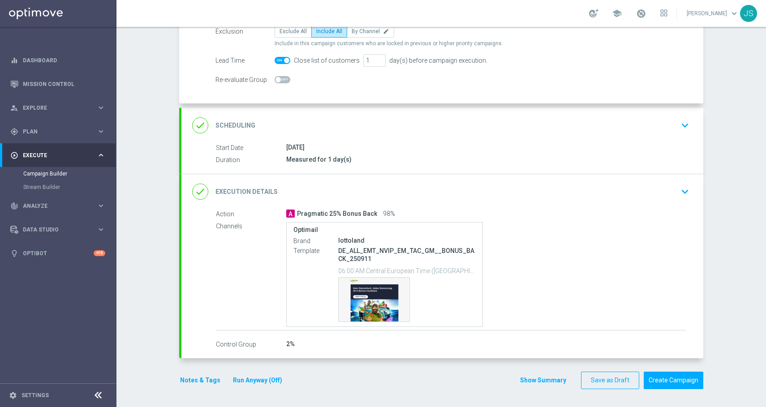
click at [309, 196] on div "done Execution Details keyboard_arrow_down" at bounding box center [442, 191] width 500 height 17
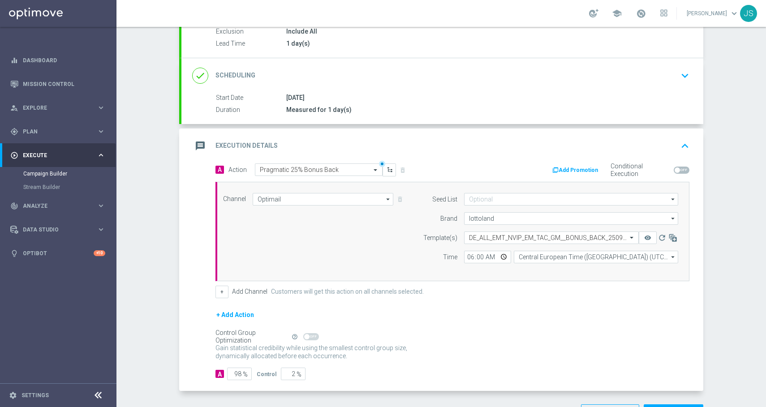
scroll to position [0, 0]
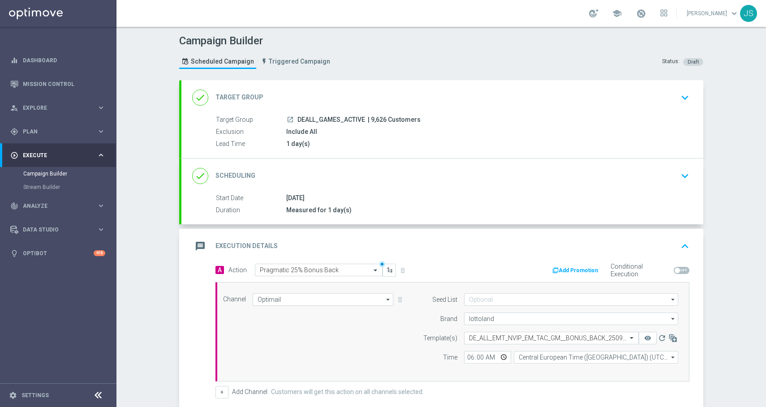
click at [319, 112] on div "done Target Group keyboard_arrow_down" at bounding box center [442, 97] width 522 height 35
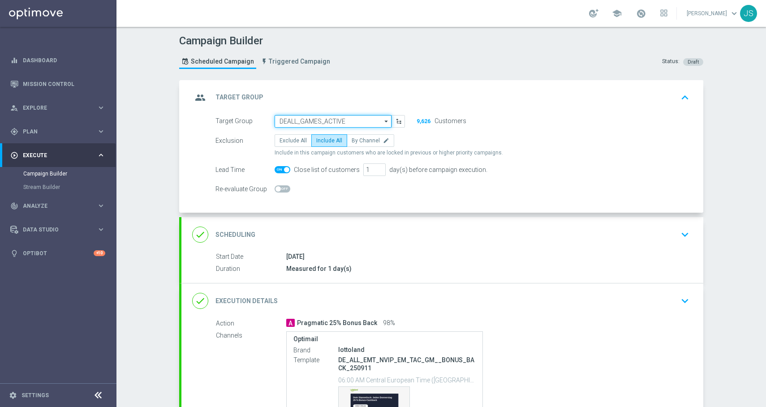
click at [319, 120] on input "DEALL_GAMES_ACTIVE" at bounding box center [332, 121] width 117 height 13
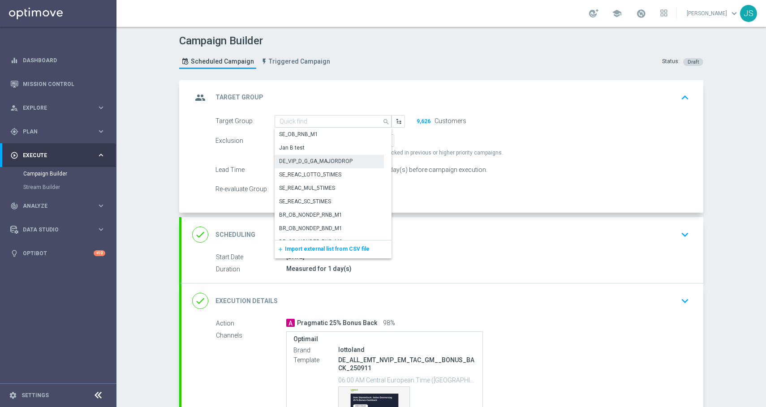
click at [307, 159] on div "DE_VIP_D_G_GA_MAJORDROP" at bounding box center [315, 161] width 73 height 8
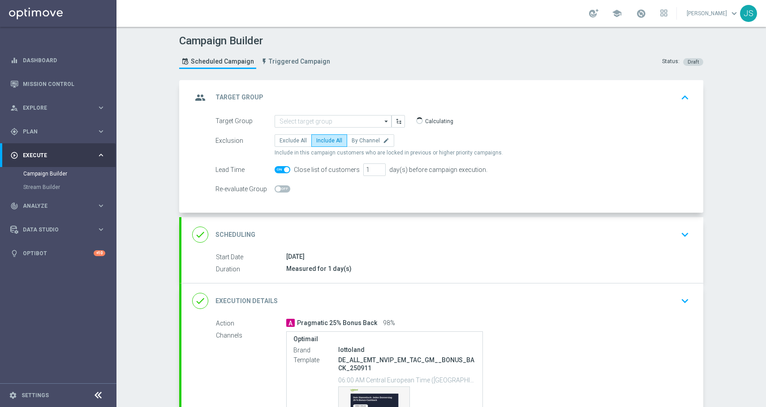
type input "DE_VIP_D_G_GA_MAJORDROP"
click at [368, 126] on input "DE_VIP_D_G_GA_MAJORDROP" at bounding box center [332, 121] width 117 height 13
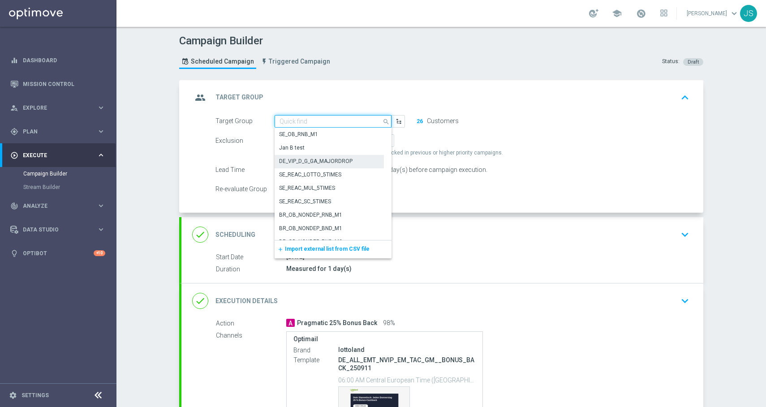
paste input "DEALL_GAMES_ACTIVE"
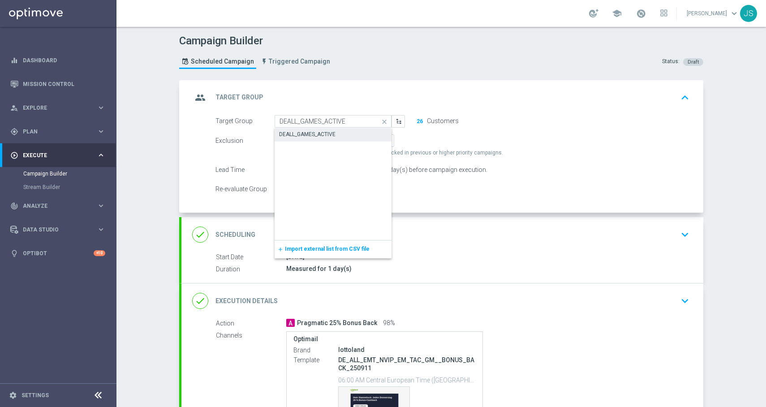
click at [343, 138] on div "DEALL_GAMES_ACTIVE" at bounding box center [332, 134] width 117 height 13
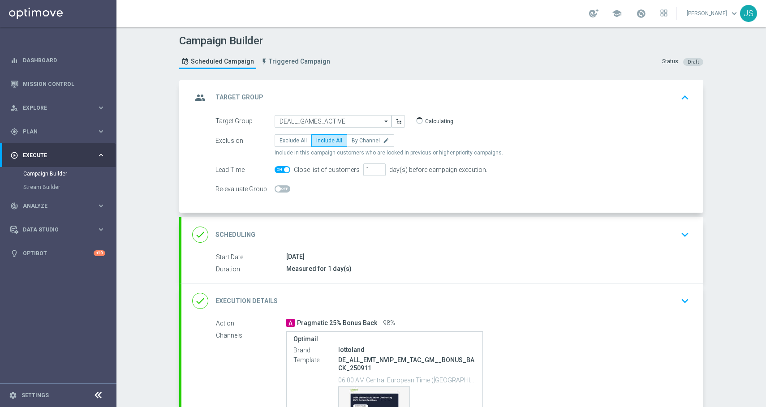
type input "DEALL_GAMES_ACTIVE"
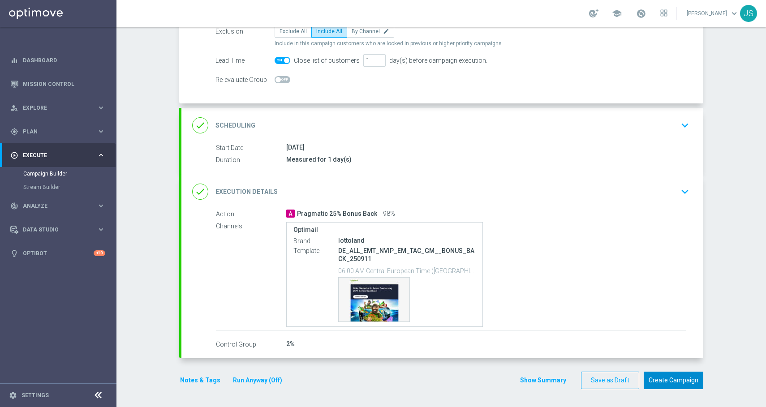
click at [658, 377] on button "Create Campaign" at bounding box center [673, 380] width 60 height 17
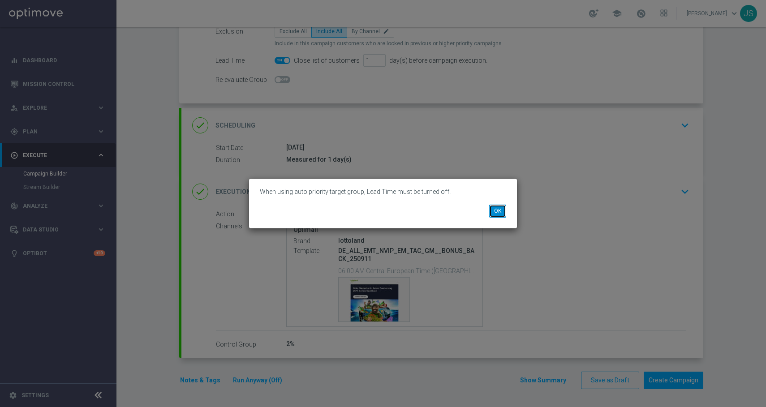
click at [499, 213] on button "OK" at bounding box center [497, 211] width 17 height 13
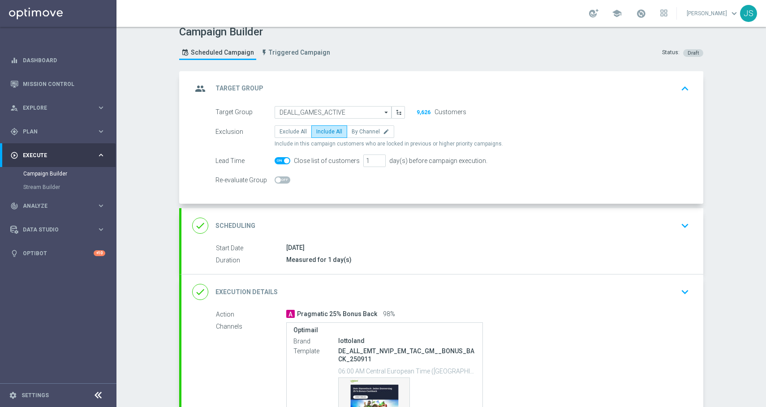
scroll to position [10, 0]
click at [683, 79] on button "keyboard_arrow_up" at bounding box center [684, 87] width 15 height 17
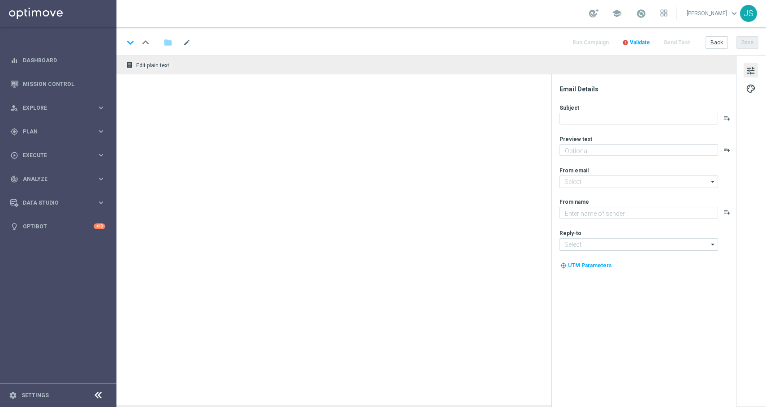
type textarea "Das exklusive Freispiel-Wochenende im Millionaires’ Club"
type textarea "Millionaires' Club"
type input "[EMAIL_ADDRESS][DOMAIN_NAME]"
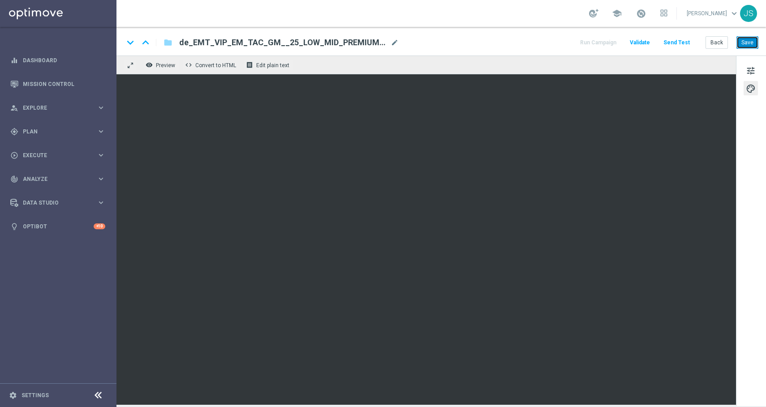
click at [752, 41] on button "Save" at bounding box center [747, 42] width 22 height 13
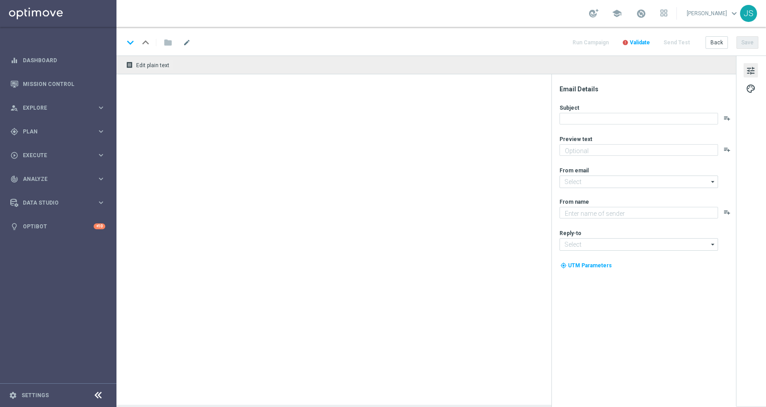
type textarea "Das exklusive Freispiel-Wochenende im Millionaires’ Club"
type input "[EMAIL_ADDRESS][DOMAIN_NAME]"
type textarea "Millionaires' Club"
type input "[EMAIL_ADDRESS][DOMAIN_NAME]"
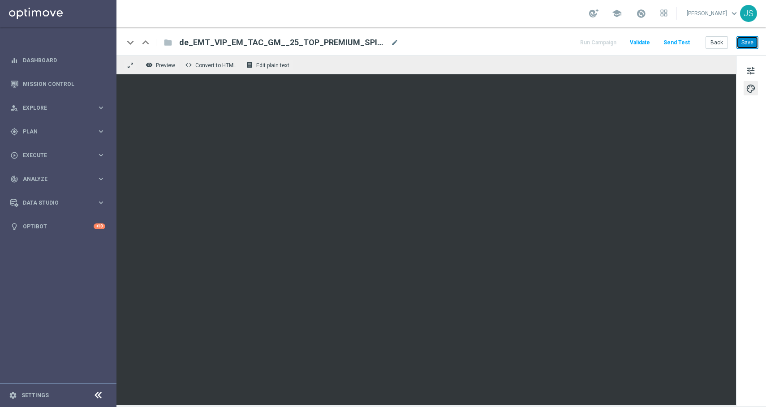
click at [748, 37] on button "Save" at bounding box center [747, 42] width 22 height 13
click at [746, 39] on button "Save" at bounding box center [747, 42] width 22 height 13
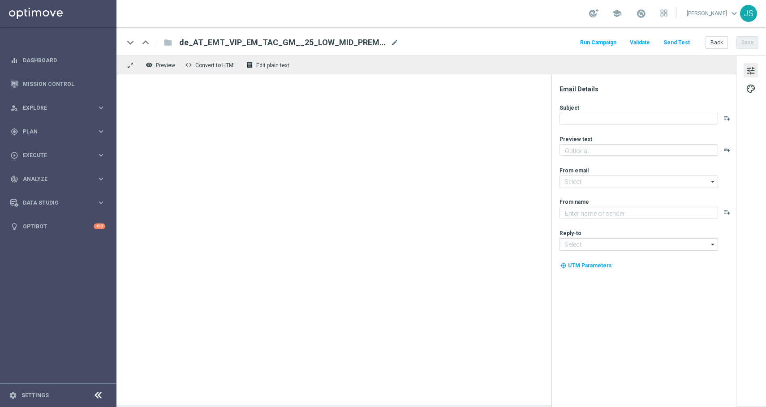
type textarea "Das exklusive Freispiel-Wochenende im Millionaires’ Club"
type input "[EMAIL_ADDRESS][DOMAIN_NAME]"
type textarea "Millionaires' Club"
type input "vip@lottoland.at"
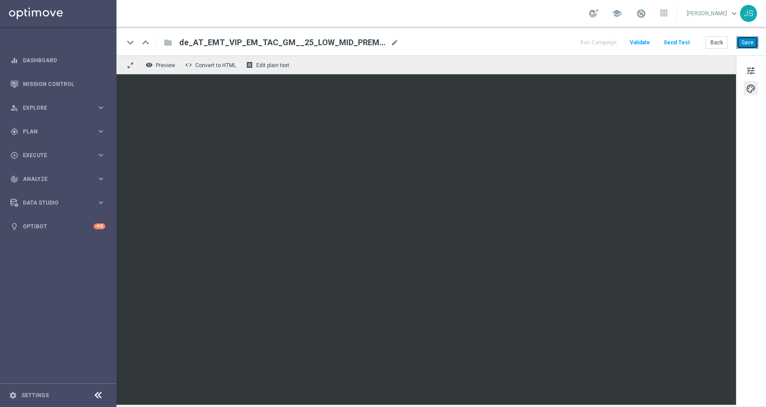
click at [749, 42] on button "Save" at bounding box center [747, 42] width 22 height 13
click at [748, 40] on button "Save" at bounding box center [747, 42] width 22 height 13
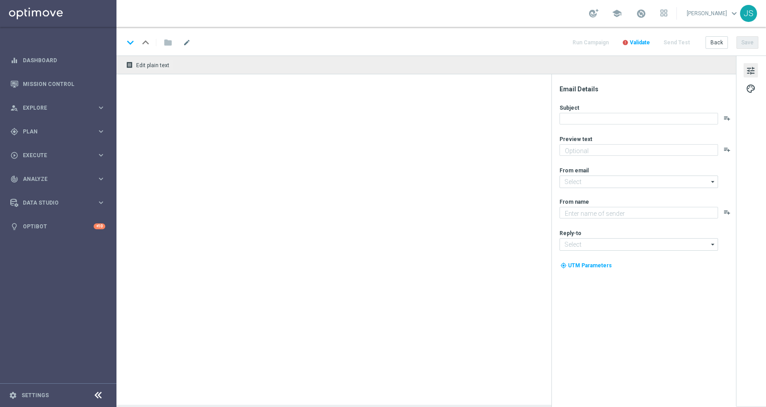
type textarea "Das exklusive Freispiel-Wochenende im Millionaires’ Club"
type input "[EMAIL_ADDRESS][DOMAIN_NAME]"
type textarea "Millionaires' Club"
type input "vip@lottoland.at"
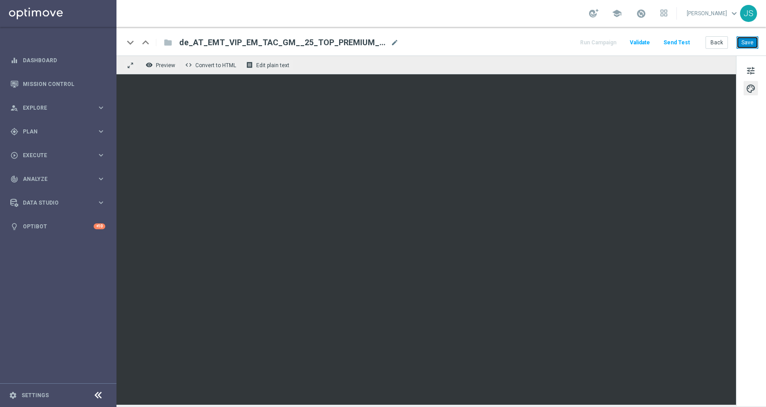
click at [746, 44] on button "Save" at bounding box center [747, 42] width 22 height 13
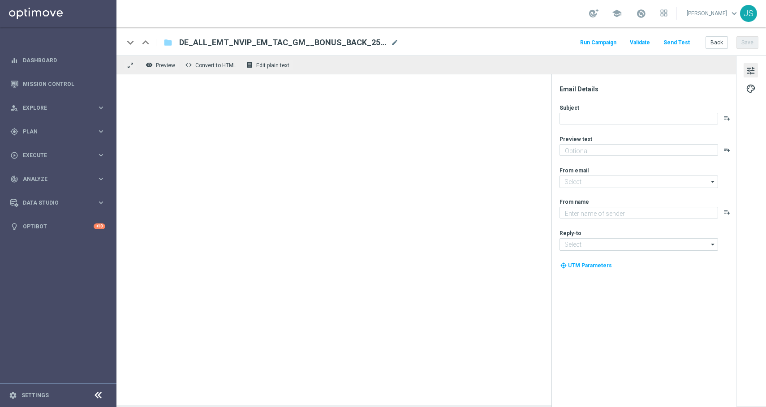
type textarea "Erhalte bis zu 100 € Bonus zurück – jeden Donnerstag!"
type textarea "Lottoland"
type input "[EMAIL_ADDRESS][DOMAIN_NAME]"
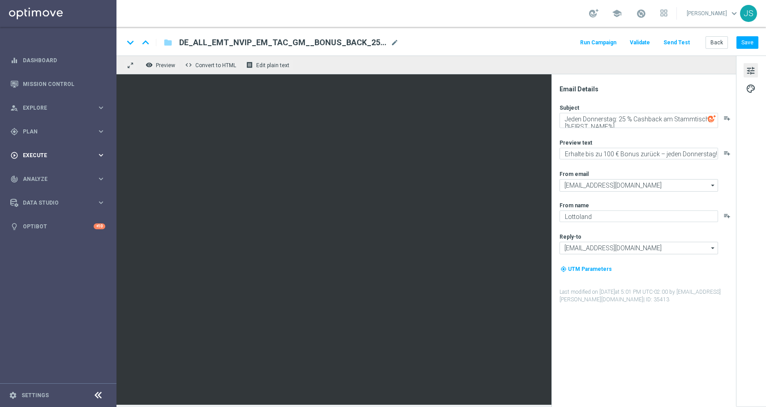
click at [94, 151] on div "play_circle_outline Execute" at bounding box center [53, 155] width 86 height 8
click at [72, 172] on link "Campaign Builder" at bounding box center [58, 173] width 70 height 7
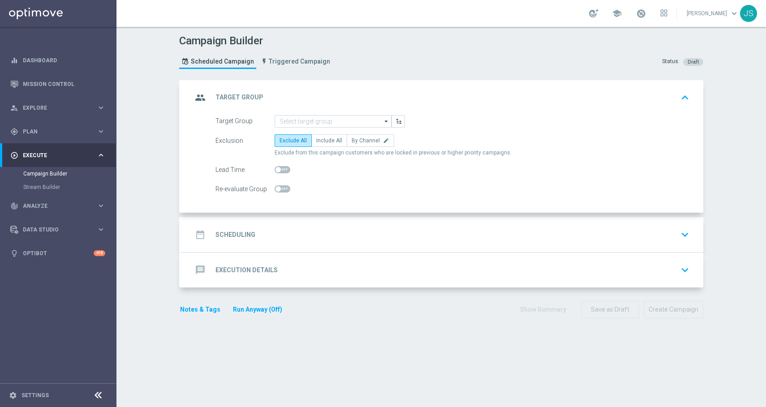
click at [298, 132] on form "Target Group arrow_drop_down Show Selected 0 of NaN SE_OB_RNB_M1" at bounding box center [452, 155] width 474 height 81
click at [298, 120] on input at bounding box center [332, 121] width 117 height 13
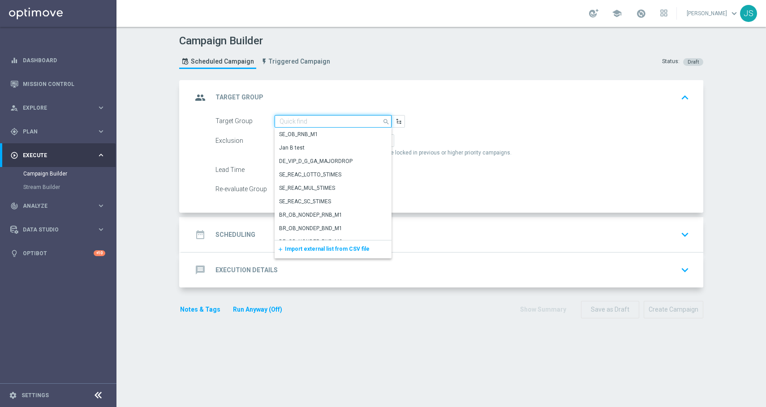
paste input "DEALL_GAMES_ACTIVE"
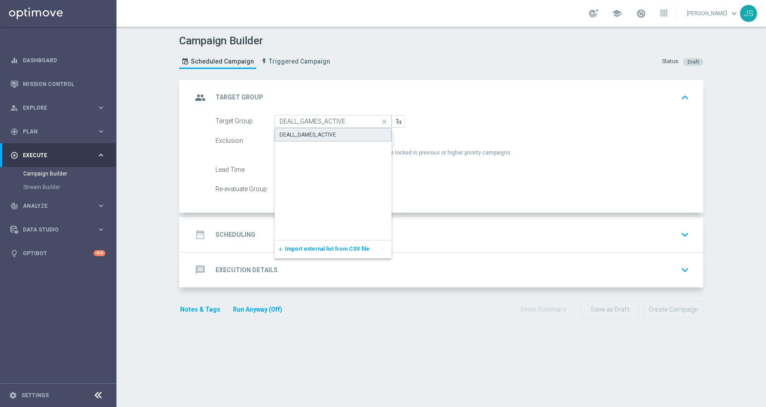
click at [354, 137] on div "DEALL_GAMES_ACTIVE" at bounding box center [332, 134] width 117 height 13
type input "DEALL_GAMES_ACTIVE"
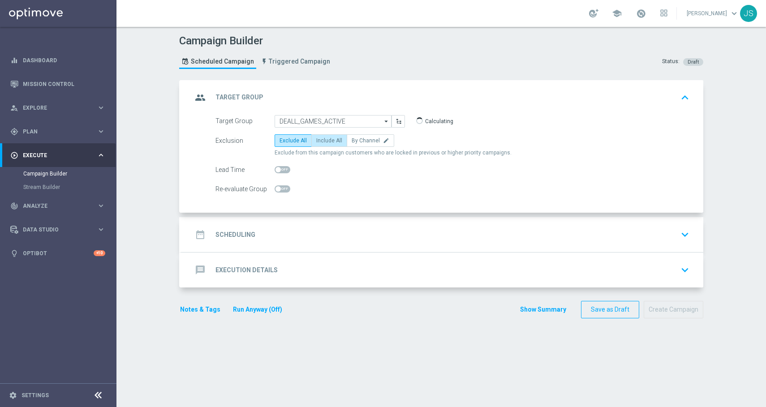
click at [329, 137] on label "Include All" at bounding box center [329, 140] width 36 height 13
click at [322, 139] on input "Include All" at bounding box center [319, 142] width 6 height 6
radio input "true"
click at [279, 168] on span at bounding box center [282, 169] width 16 height 7
click at [279, 168] on input "checkbox" at bounding box center [282, 169] width 16 height 7
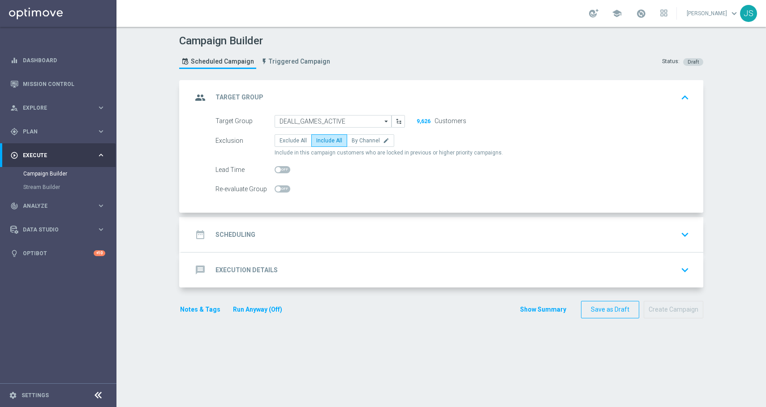
checkbox input "true"
click at [685, 92] on icon "keyboard_arrow_up" at bounding box center [684, 97] width 13 height 13
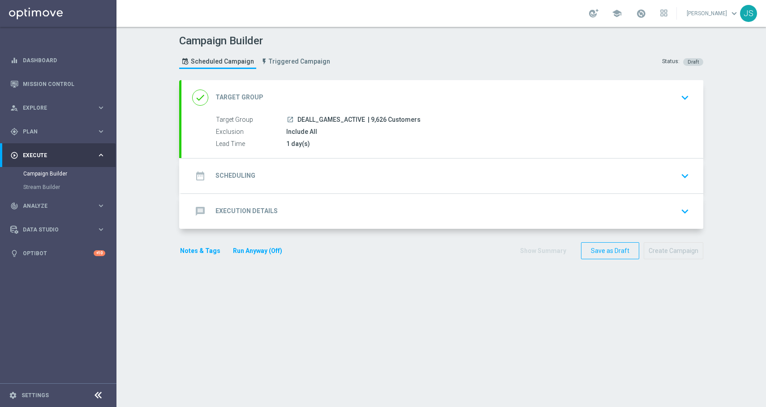
click at [680, 164] on div "date_range Scheduling keyboard_arrow_down" at bounding box center [442, 175] width 522 height 35
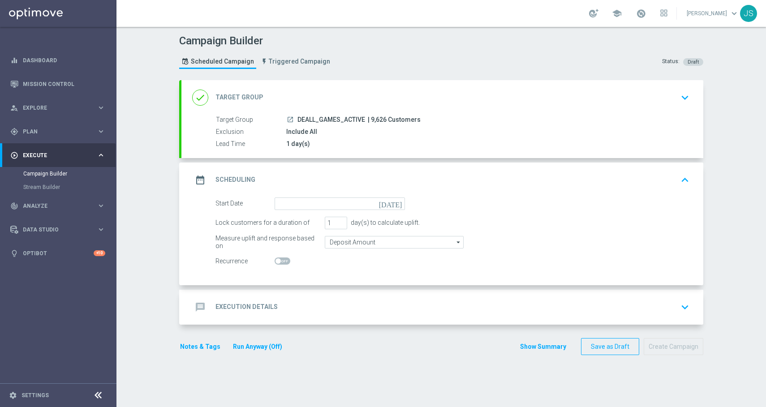
click at [395, 203] on icon "today" at bounding box center [392, 202] width 26 height 10
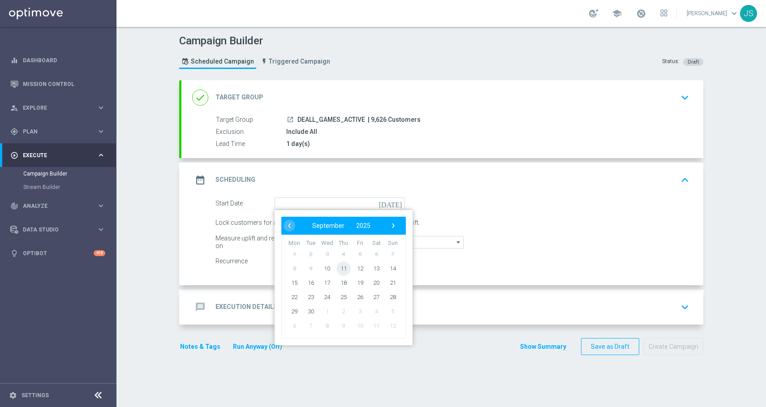
click at [337, 274] on span "11" at bounding box center [343, 268] width 14 height 14
type input "11 Sep 2025"
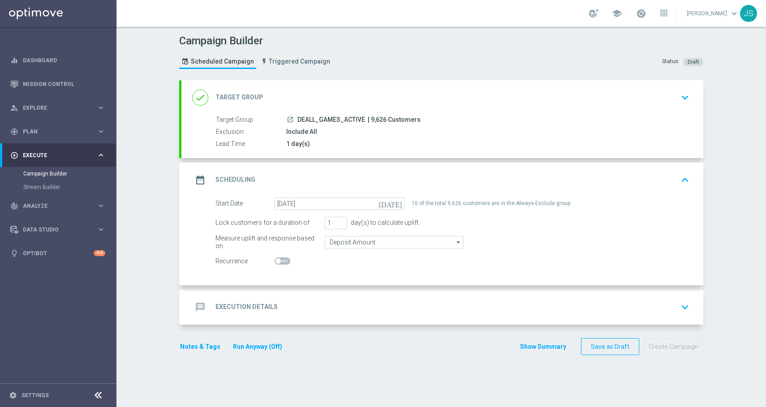
click at [681, 301] on icon "keyboard_arrow_down" at bounding box center [684, 306] width 13 height 13
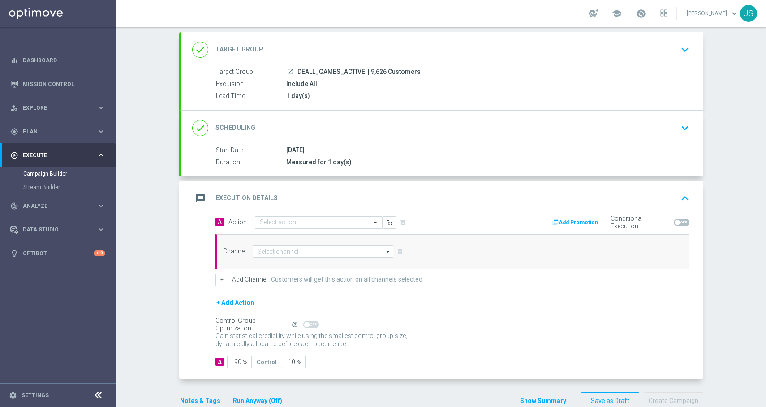
scroll to position [68, 0]
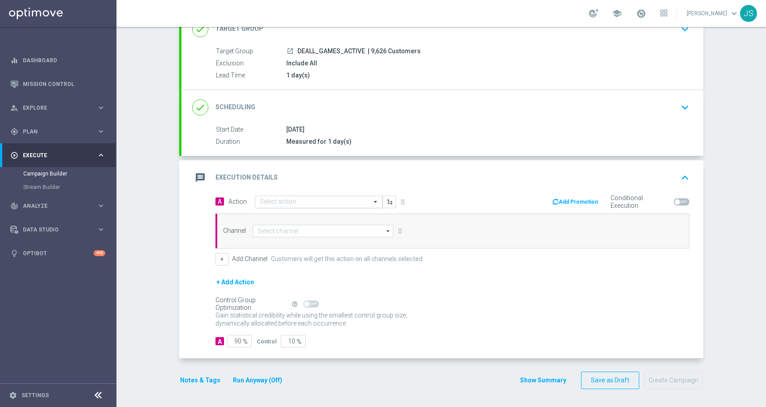
click at [334, 199] on input "text" at bounding box center [310, 202] width 100 height 8
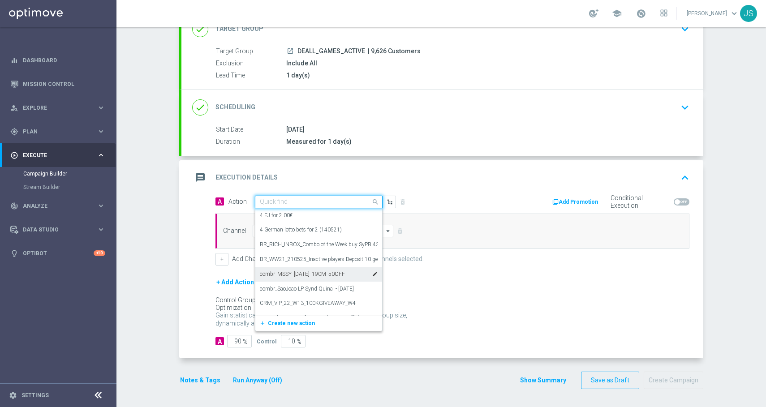
paste input "Pragmatic 25% Bonus Back"
type input "Pragmatic 25% Bonus Back"
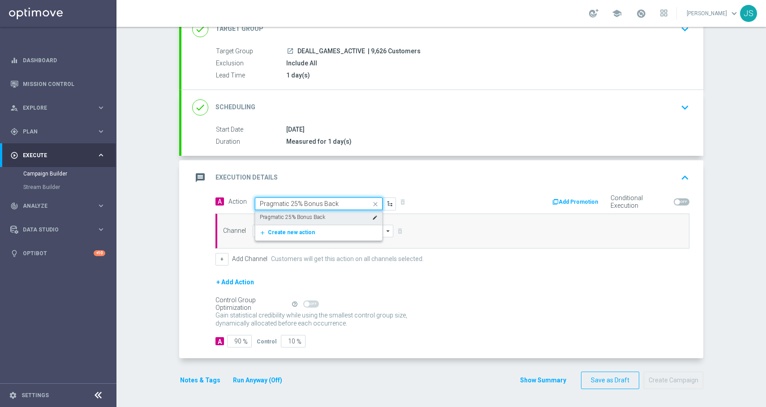
click at [331, 217] on div "Pragmatic 25% Bonus Back edit" at bounding box center [319, 217] width 118 height 15
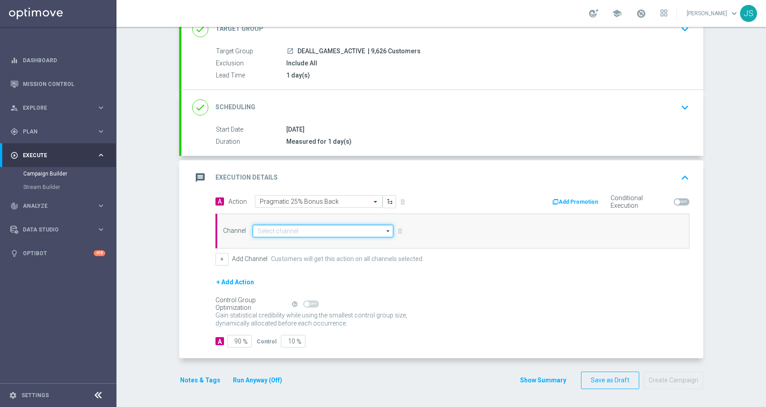
click at [325, 230] on input at bounding box center [322, 231] width 141 height 13
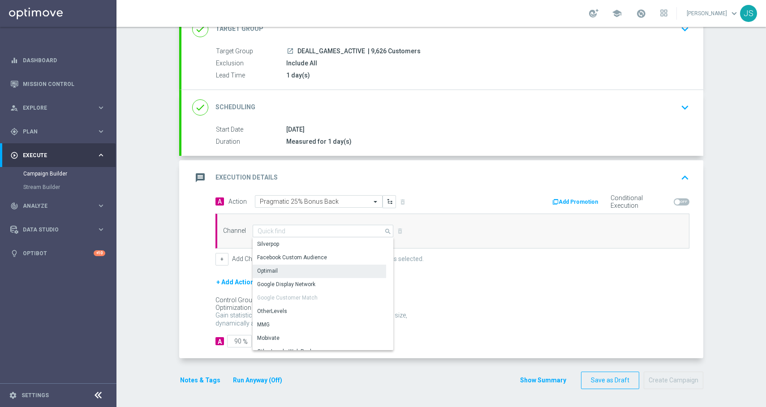
click at [310, 270] on div "Optimail" at bounding box center [318, 271] width 133 height 13
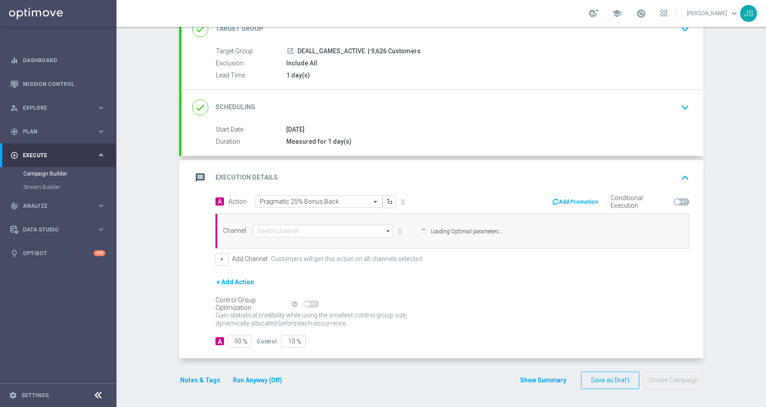
type input "Optimail"
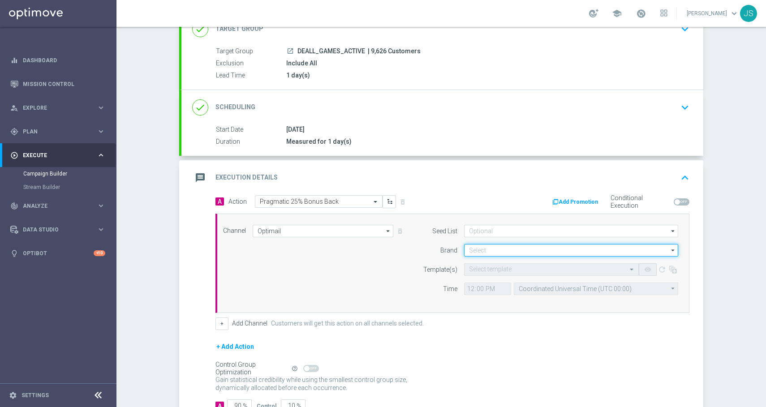
click at [484, 256] on input at bounding box center [571, 250] width 214 height 13
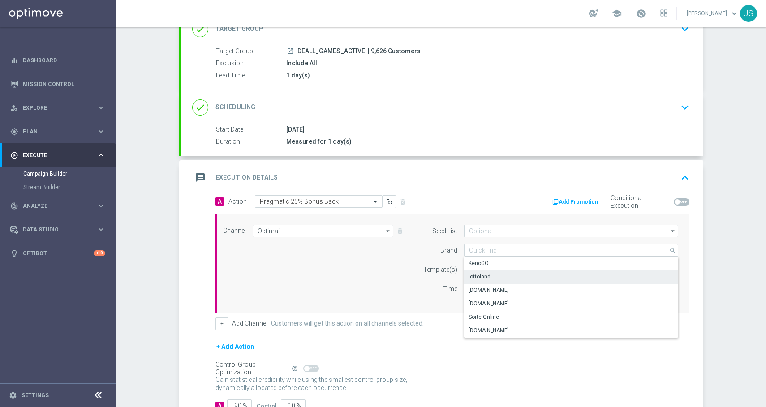
click at [482, 282] on div "lottoland" at bounding box center [571, 276] width 214 height 13
type input "lottoland"
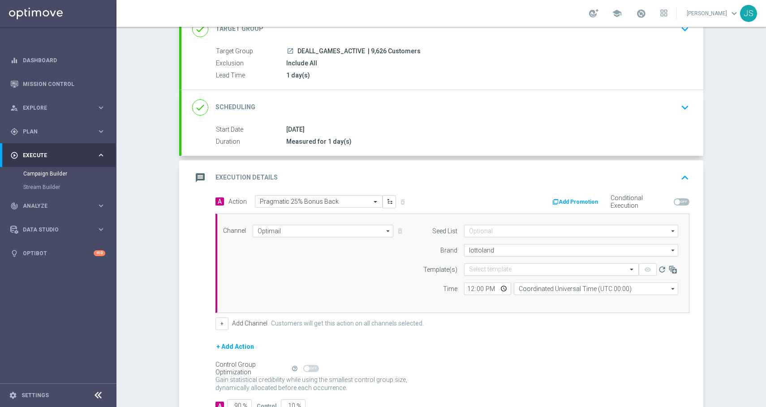
click at [485, 270] on input "text" at bounding box center [542, 270] width 147 height 8
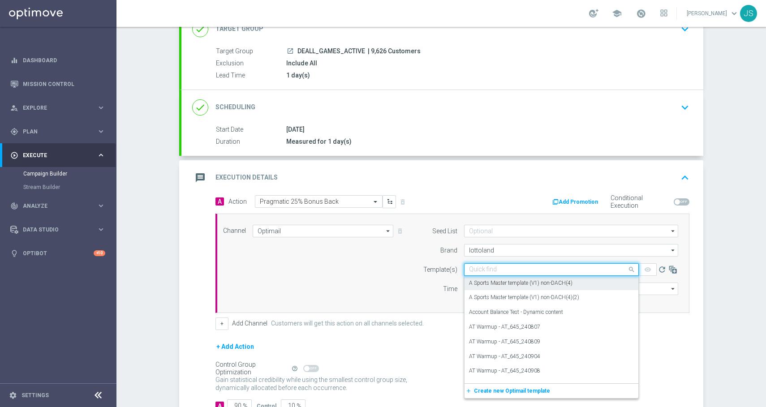
paste input "DE_ALL_EMT_NVIP_EM_TAC_GM__BONUS_BACK_250911"
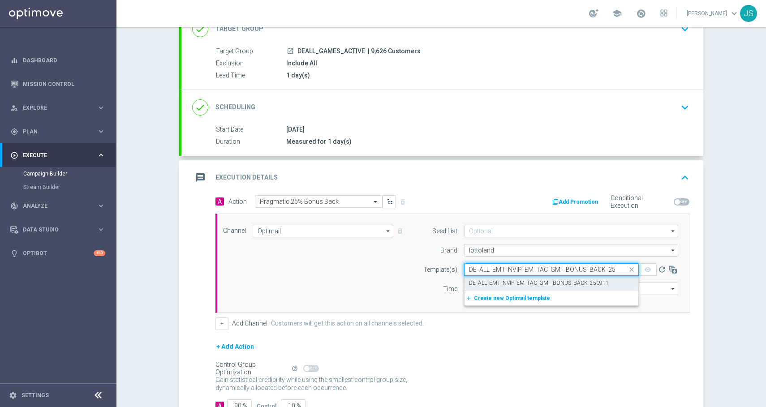
scroll to position [0, 12]
click at [487, 285] on label "DE_ALL_EMT_NVIP_EM_TAC_GM__BONUS_BACK_250911" at bounding box center [539, 283] width 140 height 8
type input "DE_ALL_EMT_NVIP_EM_TAC_GM__BONUS_BACK_250911"
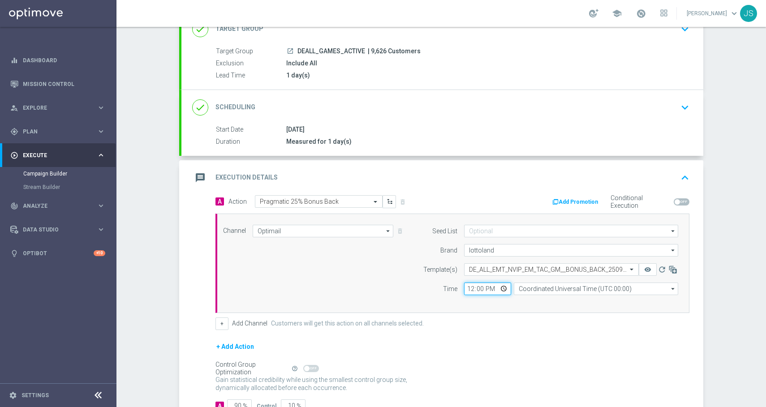
click at [499, 287] on input "12:00" at bounding box center [487, 288] width 47 height 13
type input "06:00"
click at [552, 328] on div "+ Add Channel Customers will get this action on all channels selected." at bounding box center [452, 323] width 474 height 13
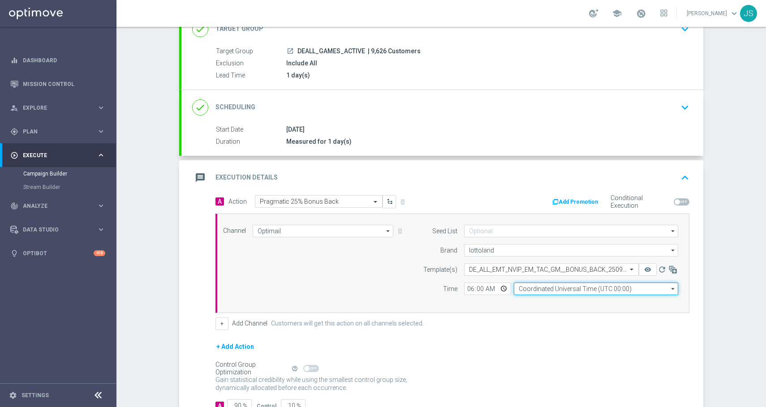
click at [556, 291] on input "Coordinated Universal Time (UTC 00:00)" at bounding box center [595, 288] width 164 height 13
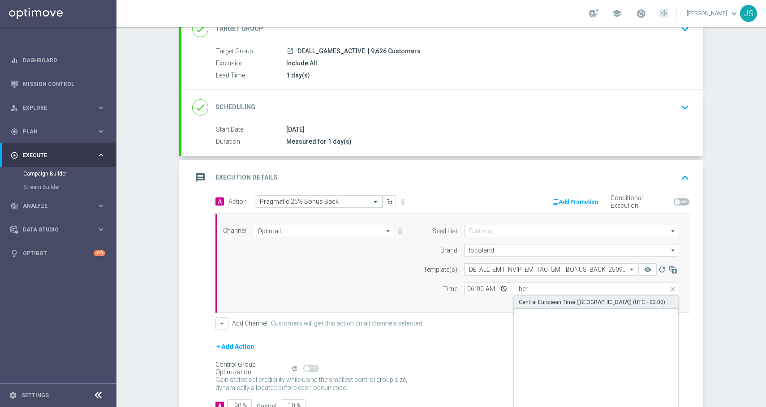
click at [555, 308] on div "Central European Time (Berlin) (UTC +02:00)" at bounding box center [595, 301] width 164 height 13
click at [554, 304] on div "Central European Time (Berlin) (UTC +02:00)" at bounding box center [591, 302] width 146 height 8
type input "Central European Time (Berlin) (UTC +02:00)"
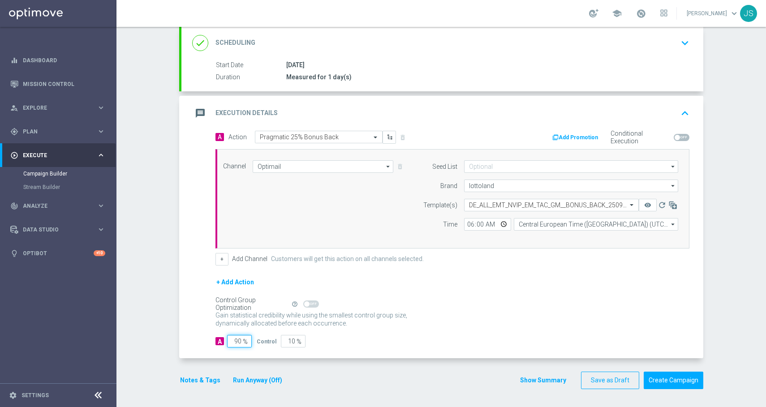
drag, startPoint x: 238, startPoint y: 342, endPoint x: 238, endPoint y: 367, distance: 25.1
click at [238, 342] on input "90" at bounding box center [239, 341] width 25 height 13
type input "9"
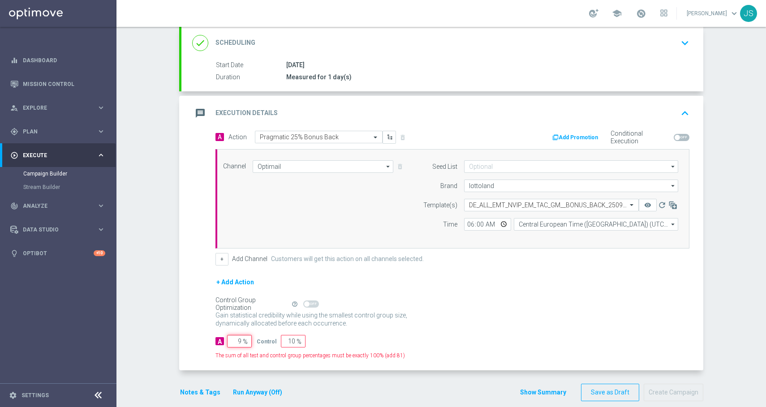
type input "91"
type input "99"
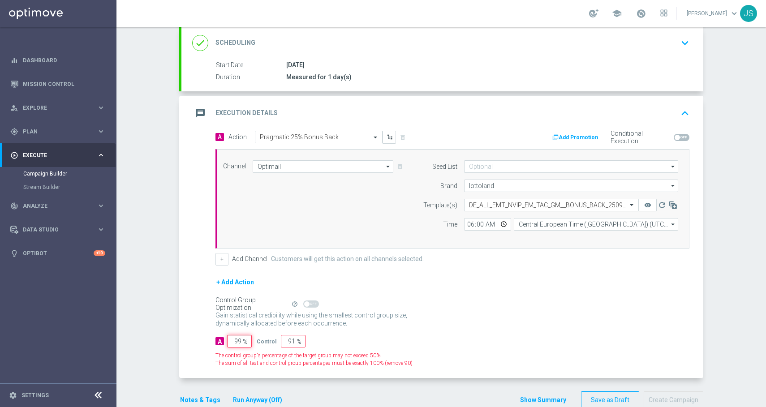
type input "1"
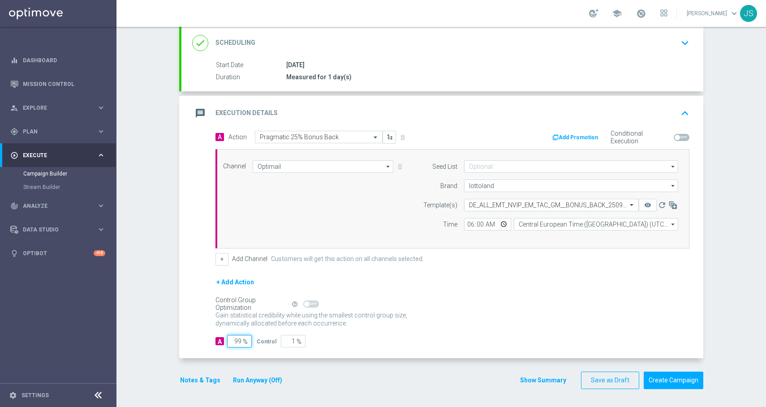
type input "9"
type input "91"
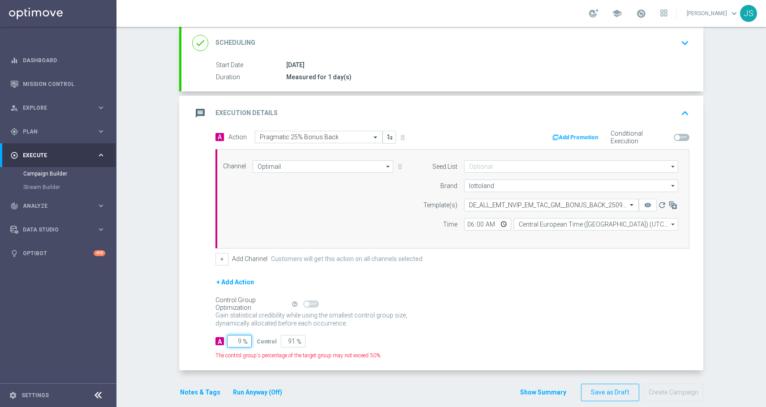
type input "98"
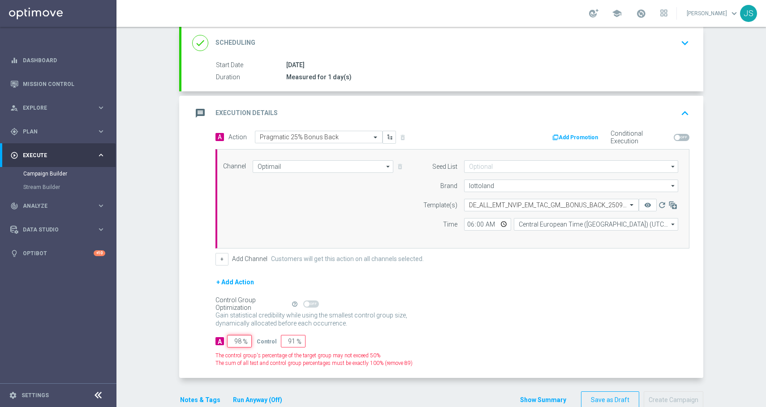
type input "2"
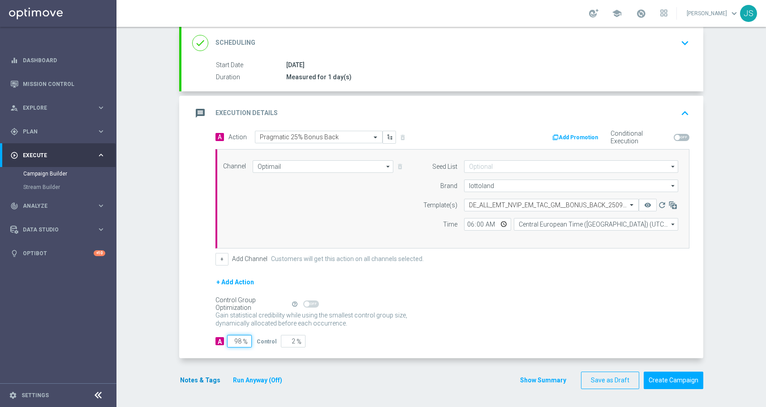
type input "98"
click at [183, 378] on button "Notes & Tags" at bounding box center [200, 380] width 42 height 11
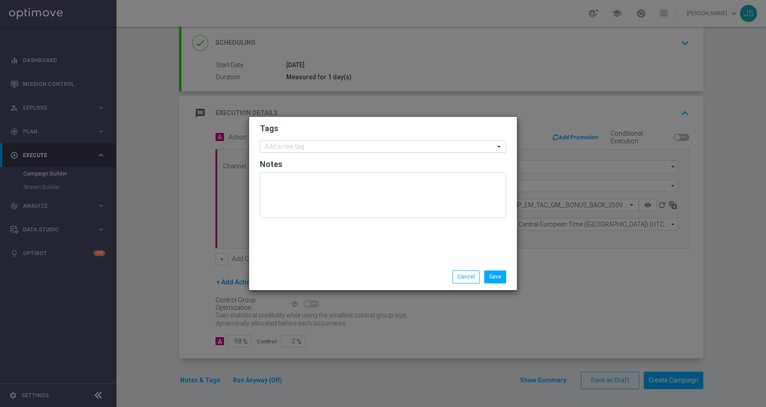
click at [307, 142] on div "Add a new tag" at bounding box center [377, 146] width 234 height 11
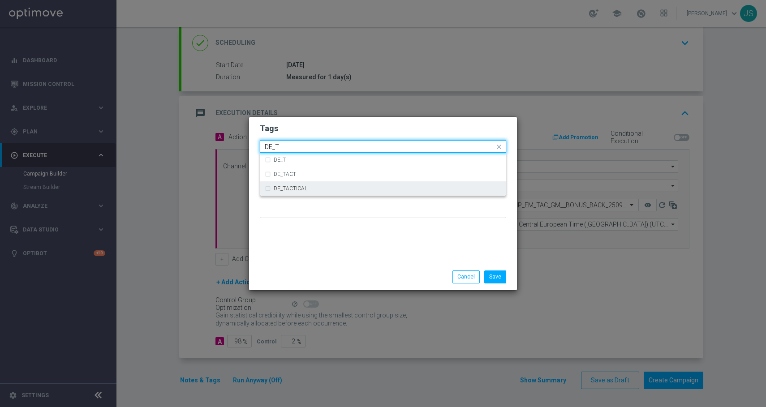
click at [274, 188] on label "DE_TACTICAL" at bounding box center [291, 188] width 34 height 5
type input "DE_T"
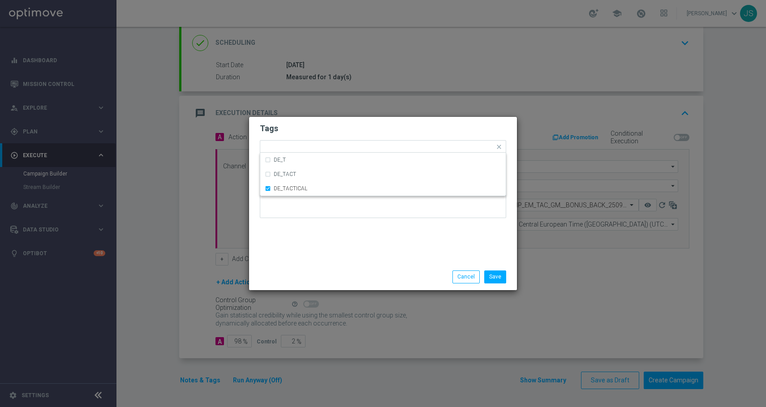
click at [471, 251] on div "Tags Quick find × DE_TACTICAL DE_T DE_TACT DE_TACTICAL Notes" at bounding box center [383, 190] width 268 height 147
click at [497, 276] on button "Save" at bounding box center [495, 276] width 22 height 13
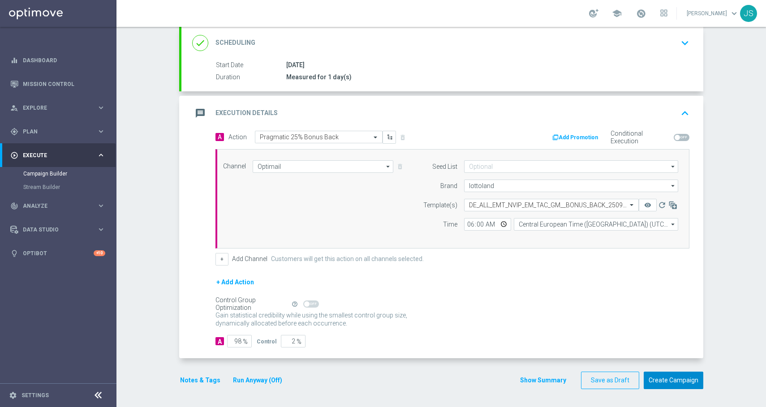
click at [662, 381] on button "Create Campaign" at bounding box center [673, 380] width 60 height 17
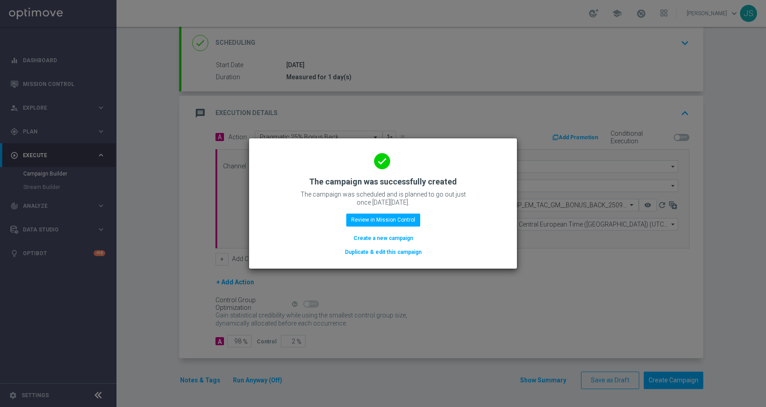
click at [367, 237] on button "Create a new campaign" at bounding box center [382, 238] width 61 height 10
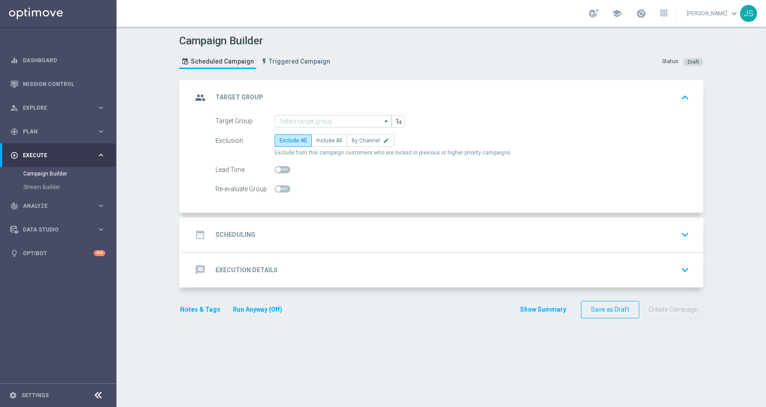
scroll to position [0, 0]
click at [288, 117] on input at bounding box center [332, 121] width 117 height 13
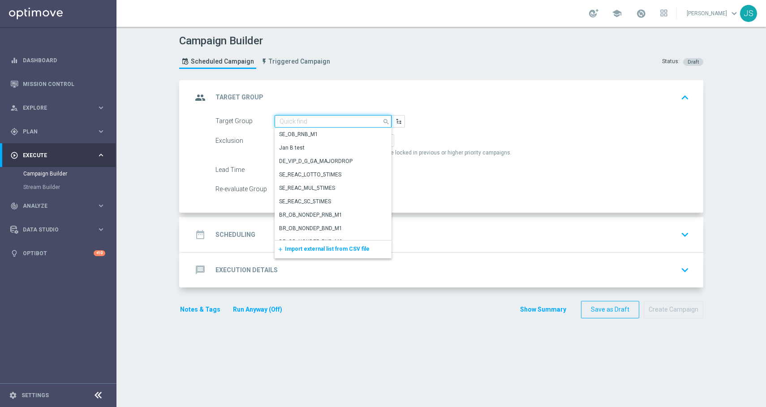
paste input "AT_GAMES_ACTIVE"
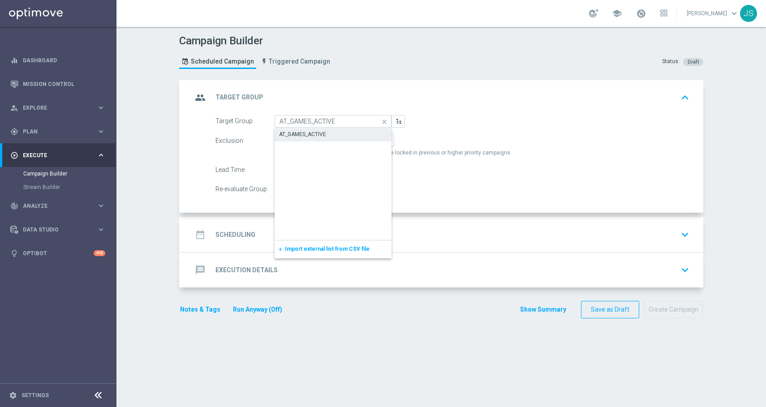
click at [314, 134] on div "AT_GAMES_ACTIVE" at bounding box center [302, 134] width 47 height 8
type input "AT_GAMES_ACTIVE"
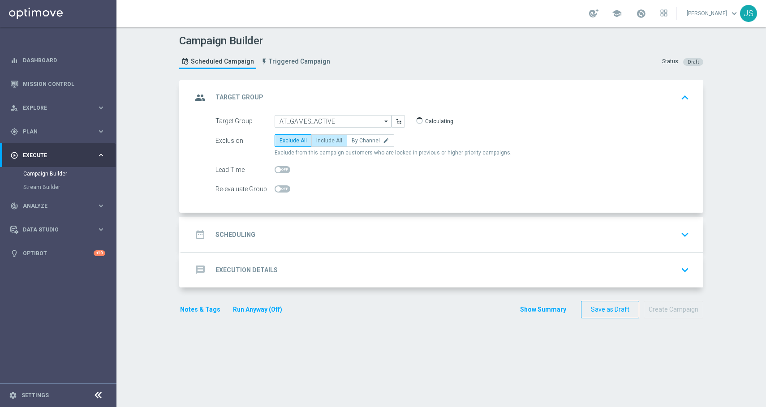
click at [321, 139] on span "Include All" at bounding box center [329, 140] width 26 height 6
click at [321, 139] on input "Include All" at bounding box center [319, 142] width 6 height 6
radio input "true"
click at [276, 171] on span at bounding box center [277, 169] width 5 height 5
click at [276, 171] on input "checkbox" at bounding box center [282, 169] width 16 height 7
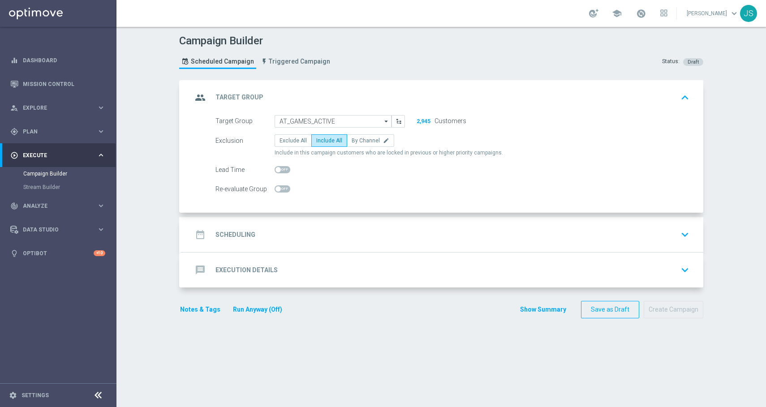
checkbox input "true"
click at [685, 94] on icon "keyboard_arrow_up" at bounding box center [684, 97] width 13 height 13
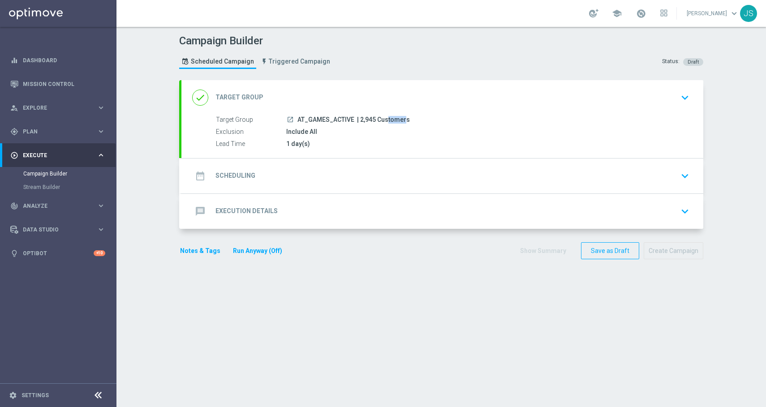
drag, startPoint x: 370, startPoint y: 118, endPoint x: 356, endPoint y: 118, distance: 14.3
click at [357, 118] on span "| 2,945 Customers" at bounding box center [383, 120] width 53 height 8
copy span "2,945"
click at [315, 169] on div "date_range Scheduling keyboard_arrow_down" at bounding box center [442, 175] width 500 height 17
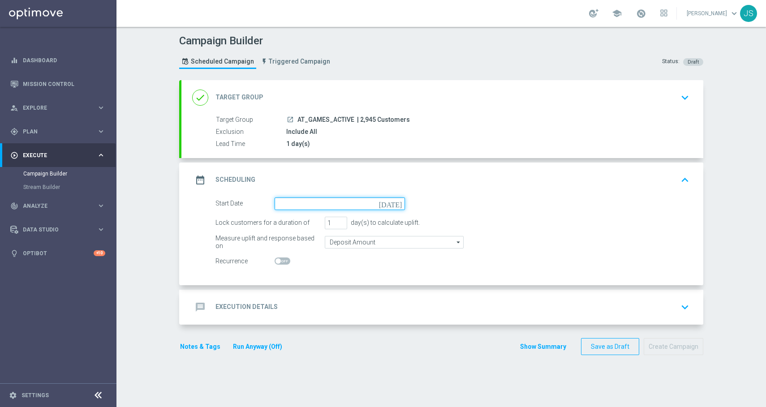
click at [393, 209] on input at bounding box center [339, 203] width 130 height 13
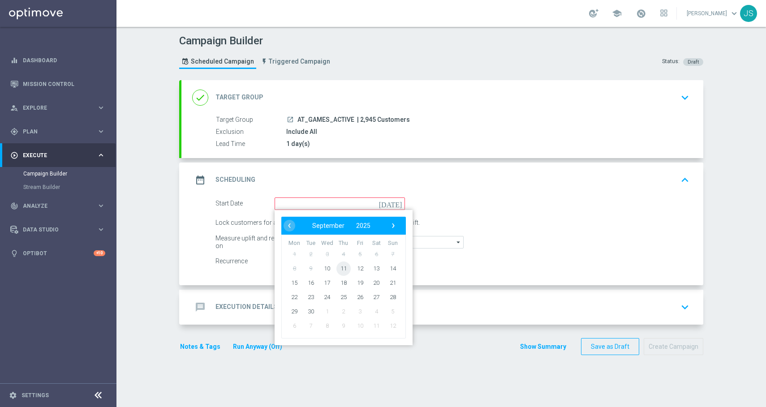
click at [339, 271] on span "11" at bounding box center [343, 268] width 14 height 14
type input "11 Sep 2025"
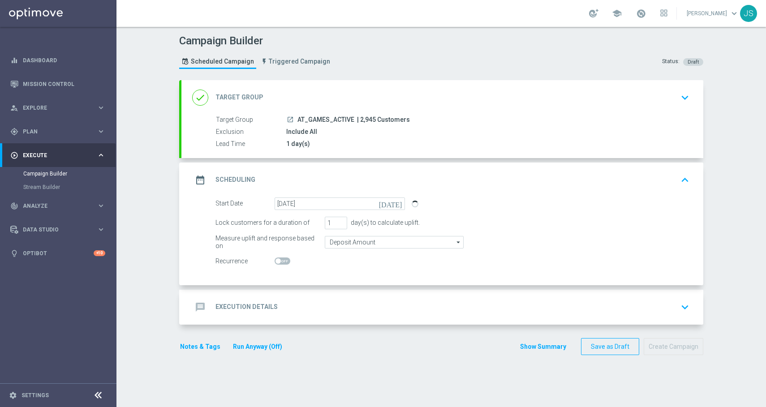
click at [667, 301] on div "message Execution Details keyboard_arrow_down" at bounding box center [442, 307] width 500 height 17
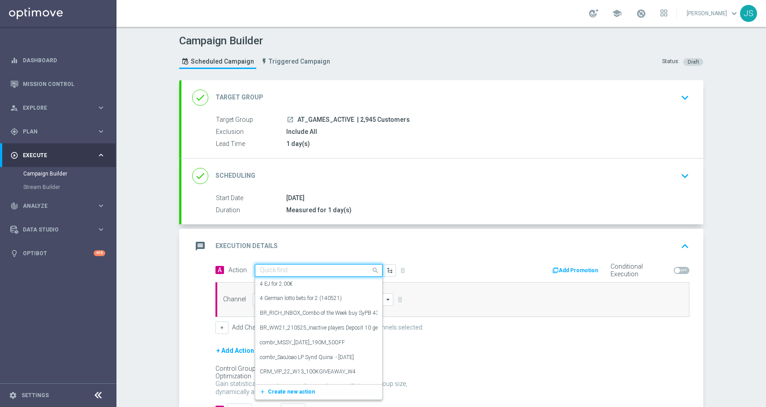
click at [323, 274] on div "Quick find" at bounding box center [319, 270] width 128 height 13
paste input "Pragmatic 25% Bonus Back"
type input "Pragmatic 25% Bonus Back"
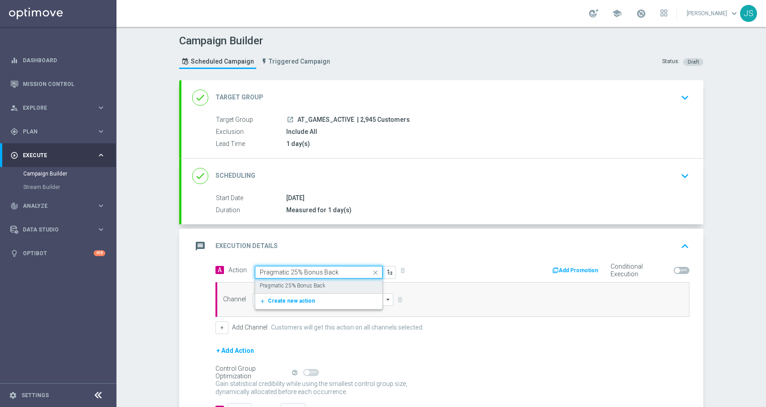
click at [302, 284] on label "Pragmatic 25% Bonus Back" at bounding box center [292, 286] width 65 height 8
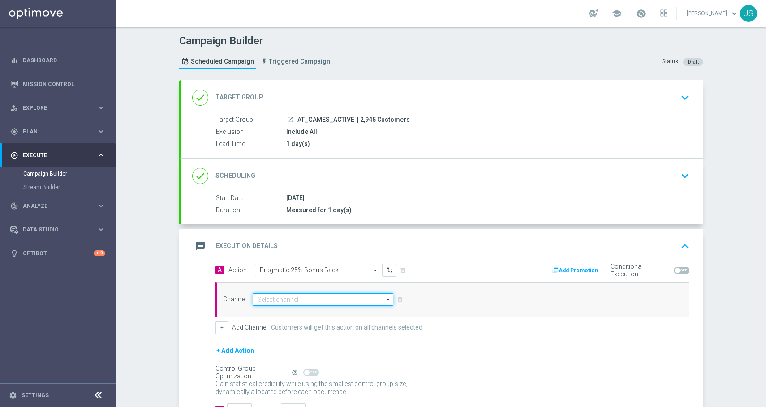
click at [290, 294] on input at bounding box center [322, 299] width 141 height 13
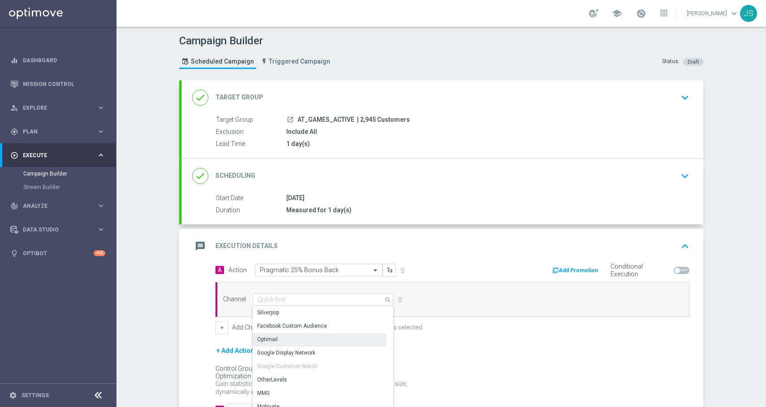
click at [278, 340] on div "Optimail" at bounding box center [318, 339] width 133 height 13
type input "Optimail"
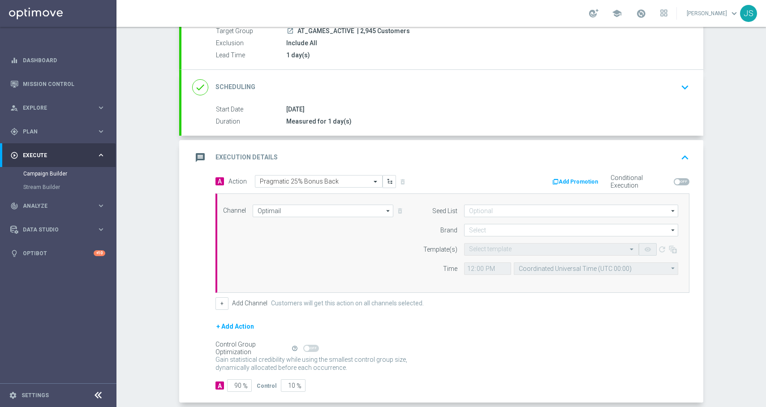
scroll to position [124, 0]
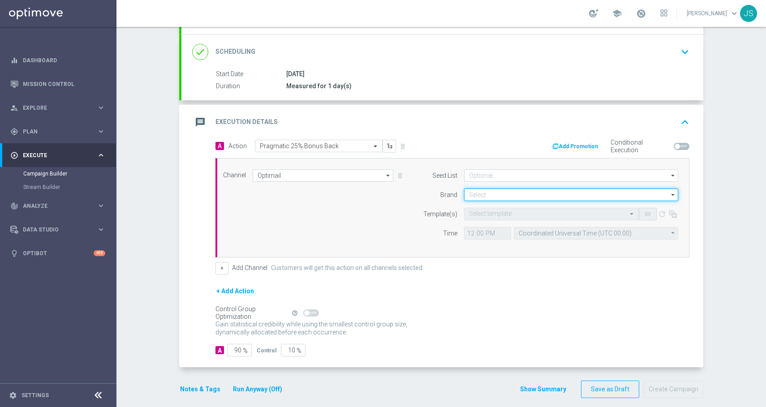
click at [538, 192] on input at bounding box center [571, 194] width 214 height 13
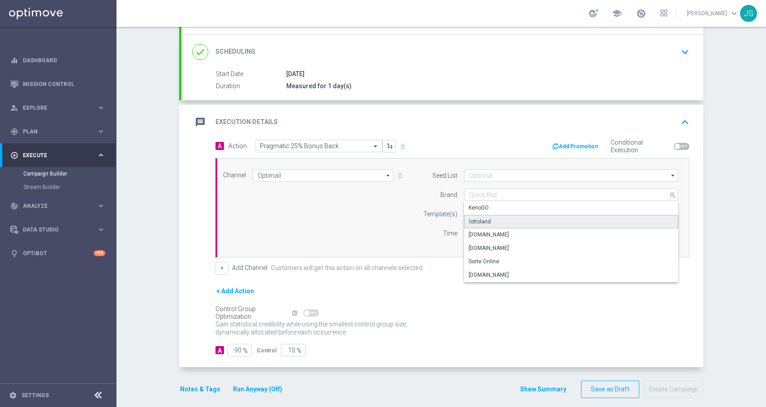
click at [508, 223] on div "lottoland" at bounding box center [571, 221] width 214 height 13
type input "lottoland"
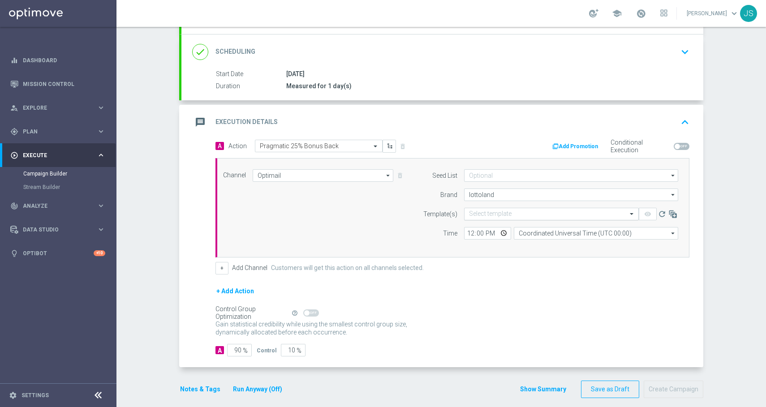
click at [504, 214] on input "text" at bounding box center [542, 214] width 147 height 8
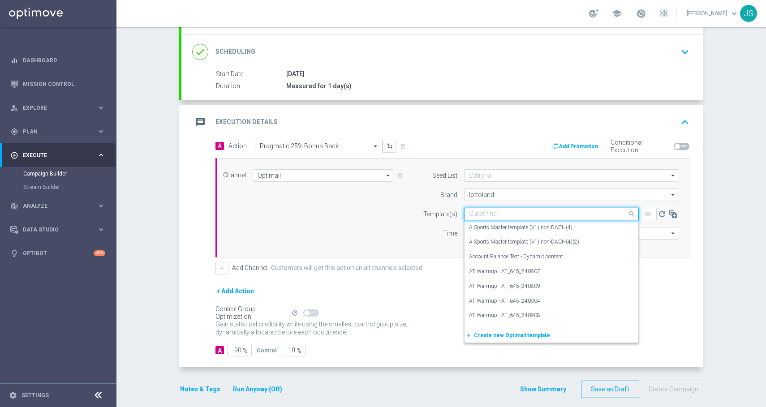
paste input "AT_EMT_NVIP_EM_TAC_GM__BONUS_BACK_250911"
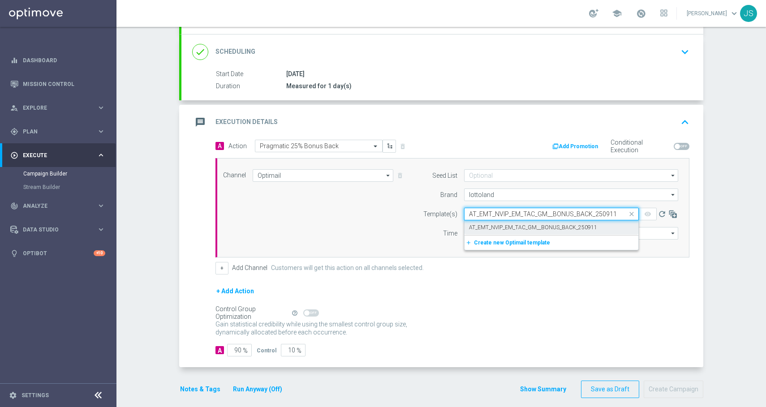
click at [493, 226] on label "AT_EMT_NVIP_EM_TAC_GM__BONUS_BACK_250911" at bounding box center [533, 228] width 128 height 8
type input "AT_EMT_NVIP_EM_TAC_GM__BONUS_BACK_250911"
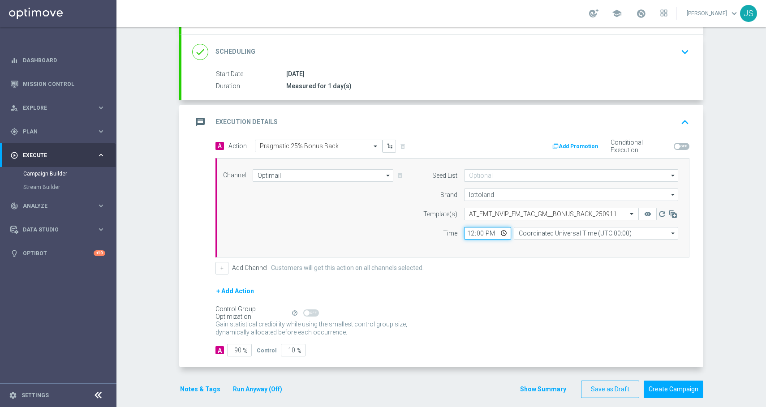
click at [497, 233] on input "12:00" at bounding box center [487, 233] width 47 height 13
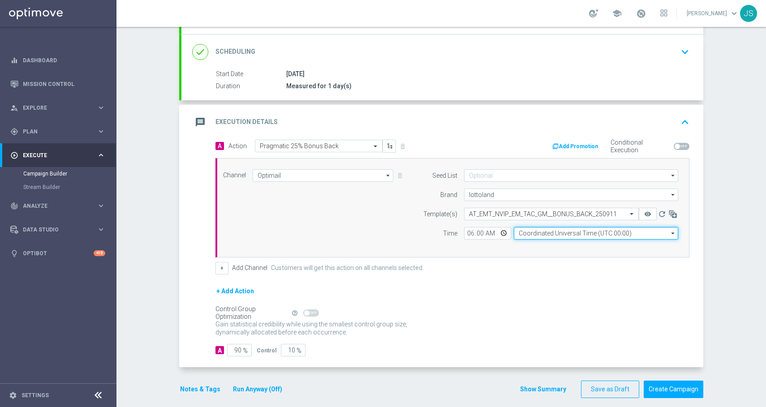
type input "06:00"
click at [535, 238] on input "Coordinated Universal Time (UTC 00:00)" at bounding box center [595, 233] width 164 height 13
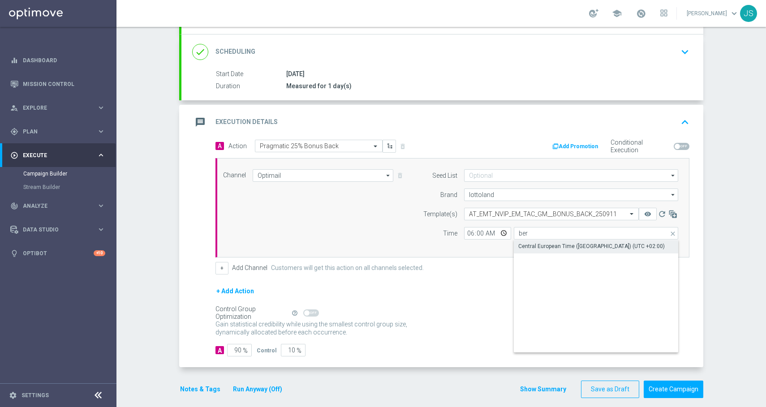
click at [537, 244] on div "Central European Time (Berlin) (UTC +02:00)" at bounding box center [591, 246] width 146 height 8
type input "Central European Time (Berlin) (UTC +02:00)"
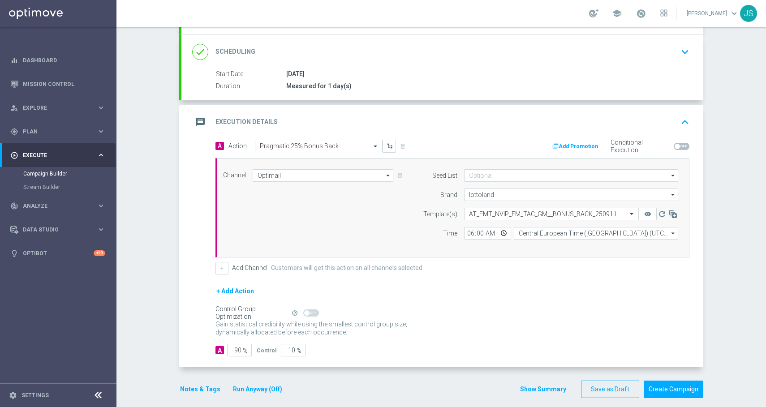
click at [243, 350] on span "%" at bounding box center [245, 351] width 5 height 8
click at [243, 349] on span "%" at bounding box center [245, 351] width 5 height 8
click at [236, 350] on input "90" at bounding box center [239, 350] width 25 height 13
type input "9"
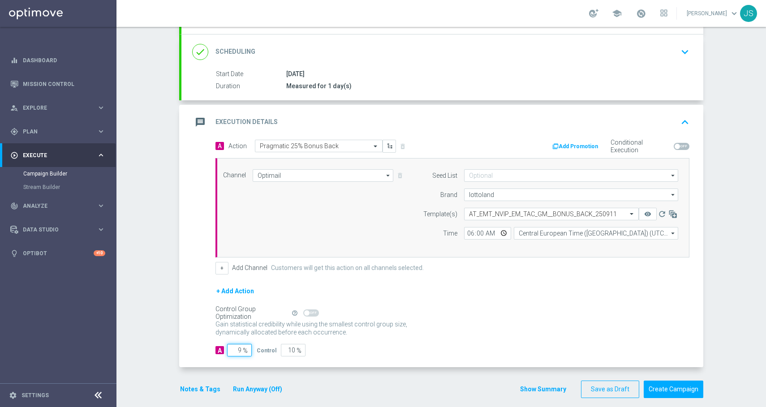
type input "91"
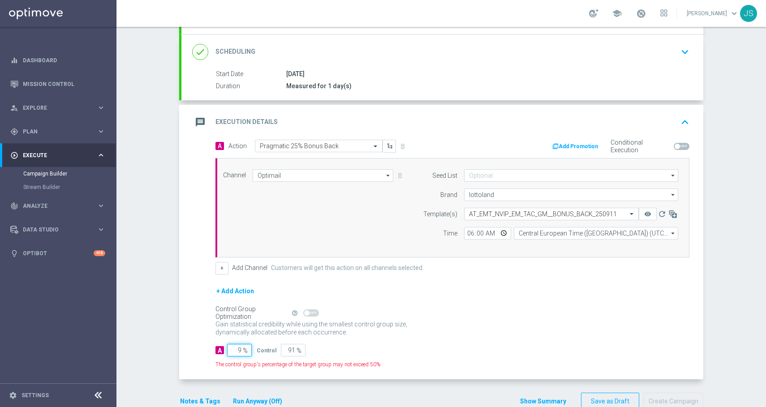
type input "98"
type input "2"
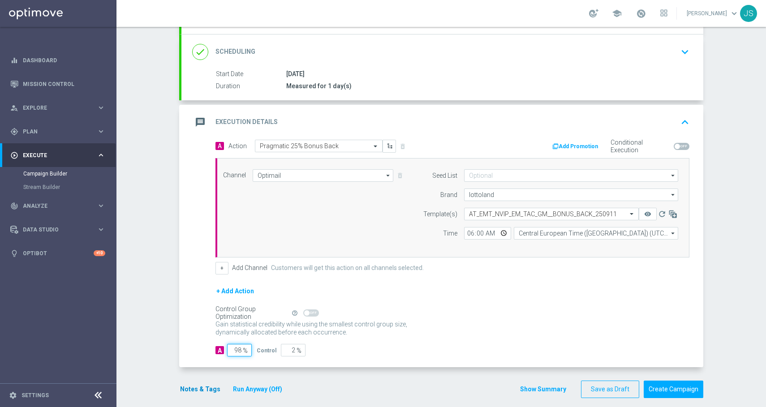
type input "98"
click at [203, 390] on button "Notes & Tags" at bounding box center [200, 389] width 42 height 11
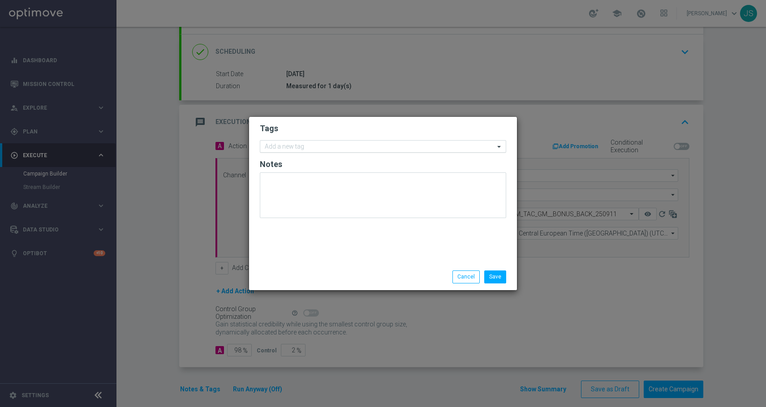
click at [297, 151] on div at bounding box center [378, 147] width 231 height 9
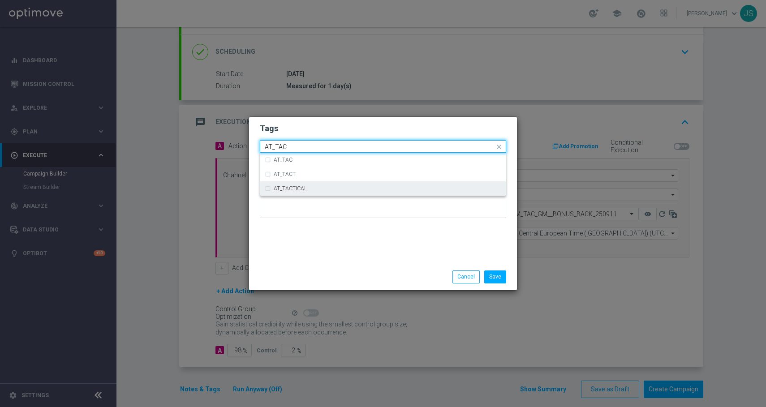
click at [288, 189] on label "AT_TACTICAL" at bounding box center [290, 188] width 33 height 5
type input "AT_TAC"
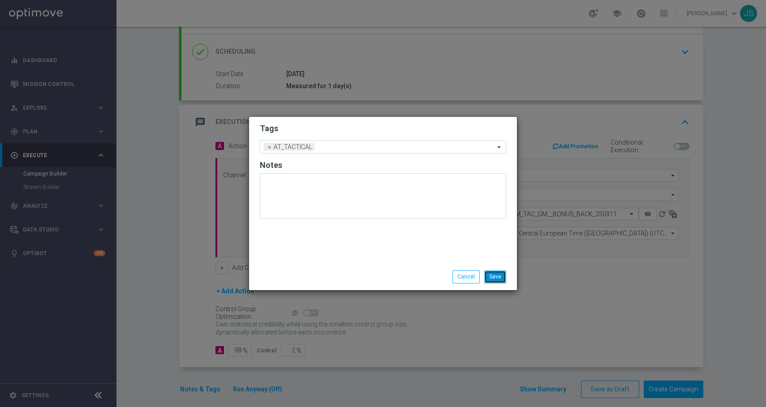
click at [495, 276] on button "Save" at bounding box center [495, 276] width 22 height 13
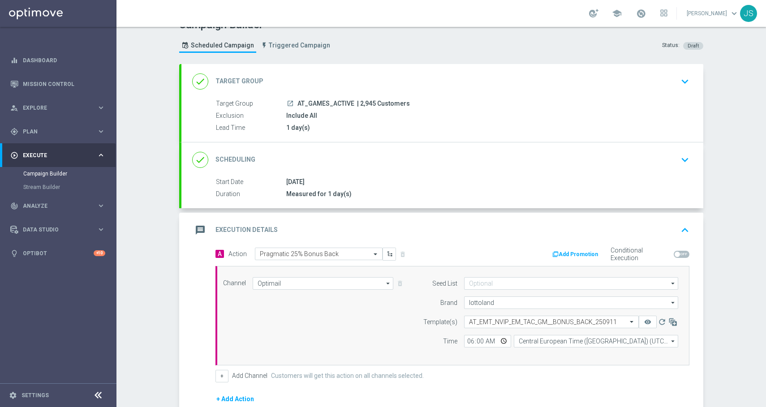
scroll to position [0, 0]
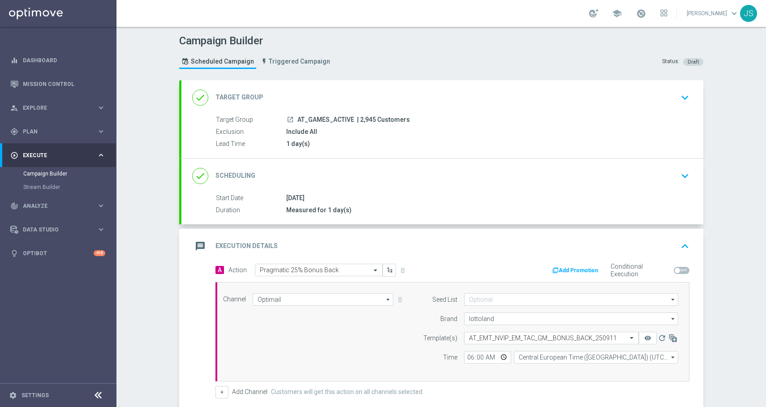
click at [678, 102] on icon "keyboard_arrow_down" at bounding box center [684, 97] width 13 height 13
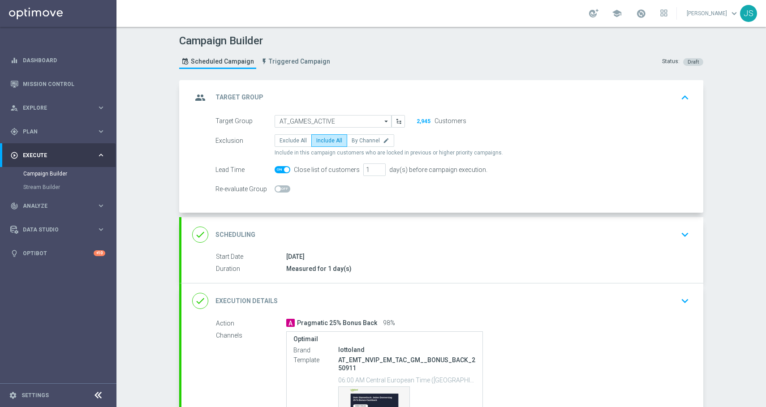
click at [678, 102] on icon "keyboard_arrow_up" at bounding box center [684, 97] width 13 height 13
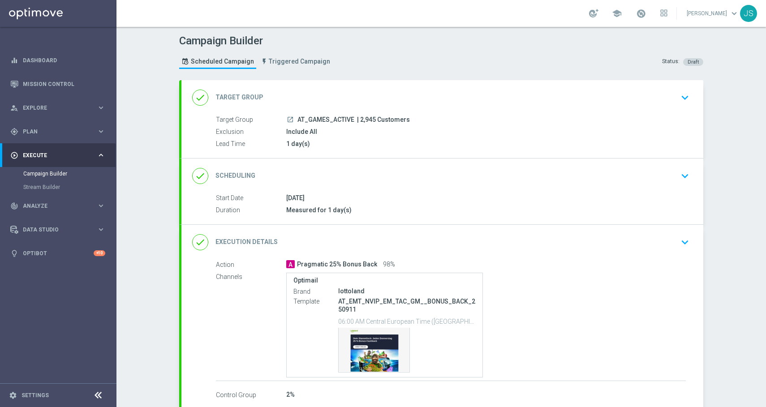
click at [679, 174] on icon "keyboard_arrow_down" at bounding box center [684, 175] width 13 height 13
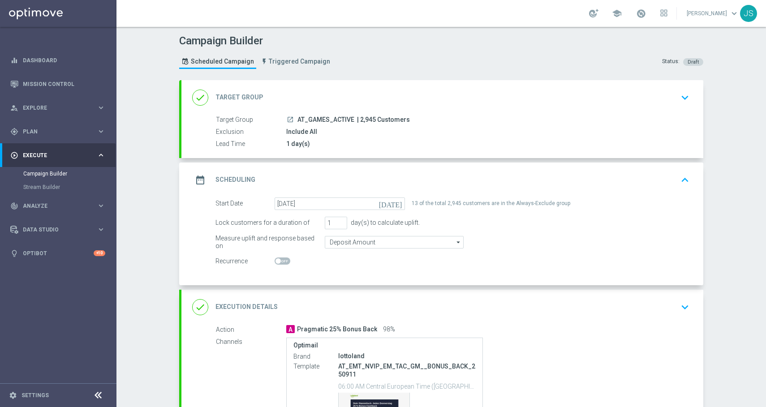
click at [679, 174] on div "date_range Scheduling keyboard_arrow_up Start Date 11 Sep 2025 Duration Measure…" at bounding box center [442, 224] width 522 height 123
click at [680, 176] on icon "keyboard_arrow_up" at bounding box center [684, 179] width 13 height 13
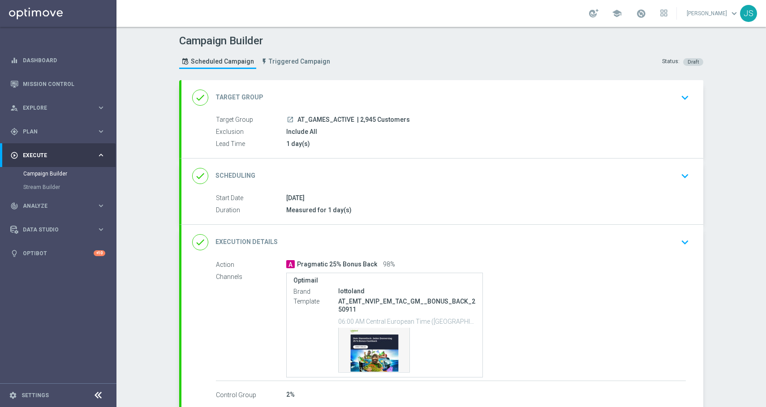
scroll to position [50, 0]
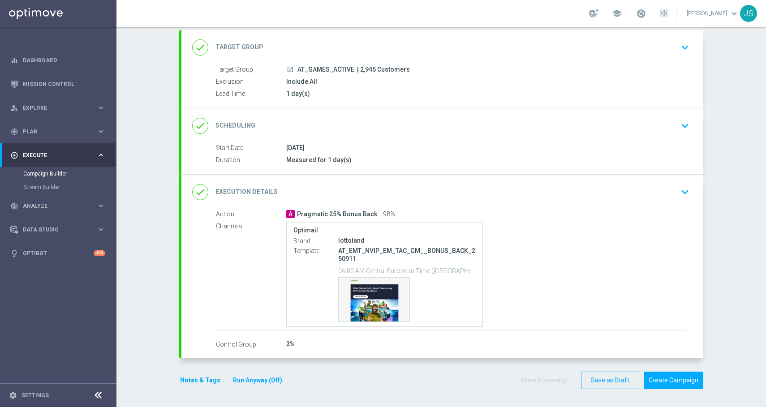
click at [682, 204] on div "done Execution Details keyboard_arrow_down" at bounding box center [442, 192] width 522 height 35
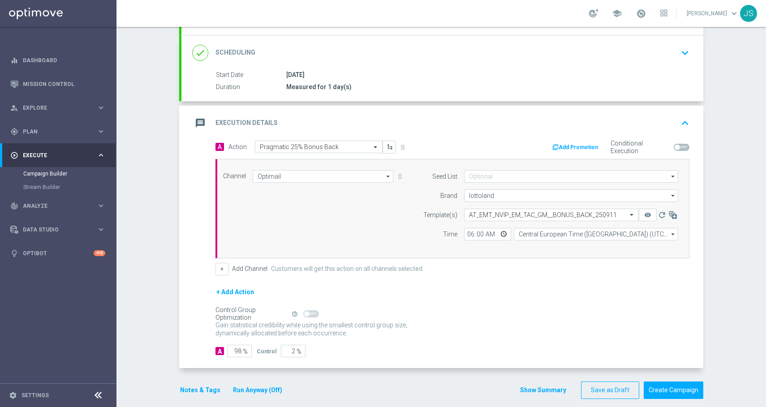
scroll to position [133, 0]
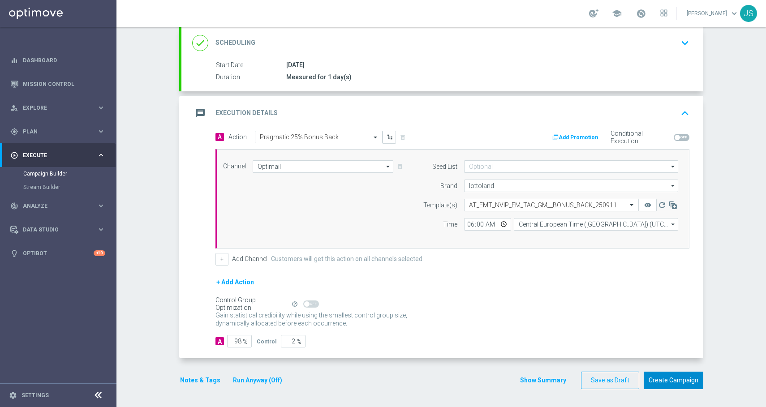
click at [668, 385] on button "Create Campaign" at bounding box center [673, 380] width 60 height 17
